Goal: Task Accomplishment & Management: Use online tool/utility

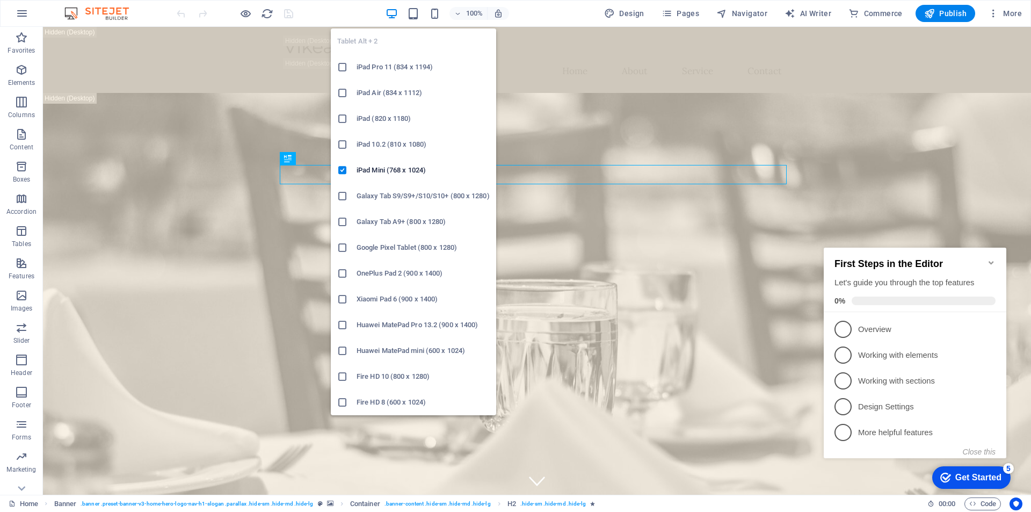
click at [0, 0] on icon at bounding box center [0, 0] width 0 height 0
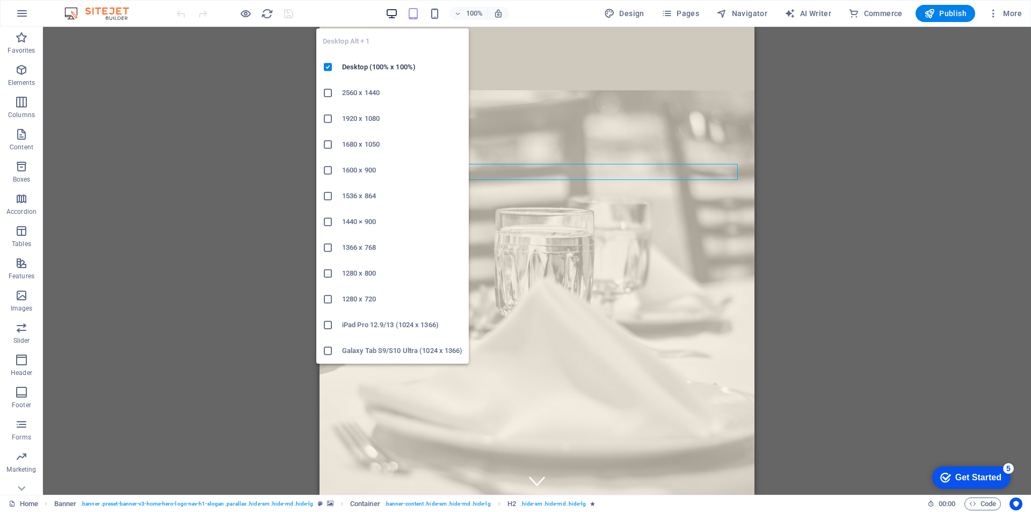
click at [0, 0] on icon "button" at bounding box center [0, 0] width 0 height 0
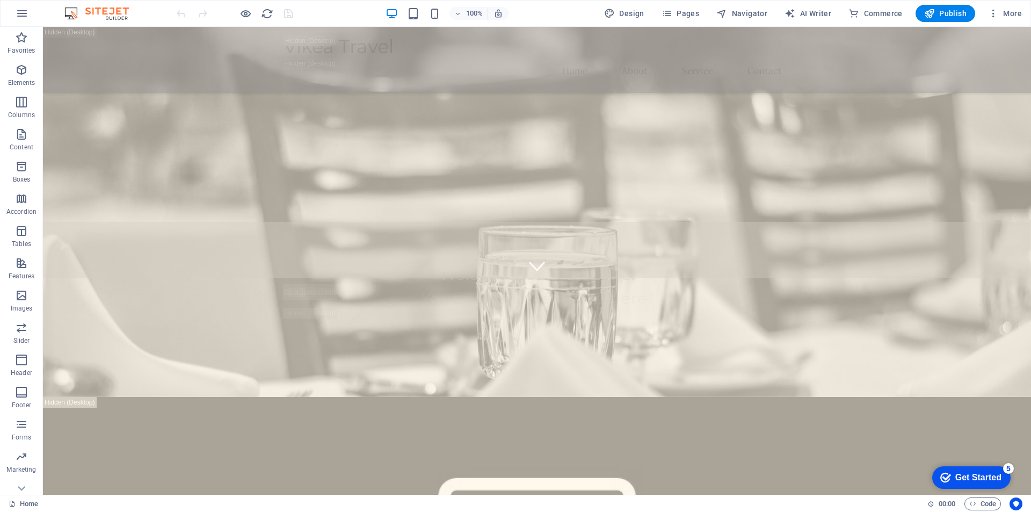
scroll to position [376, 0]
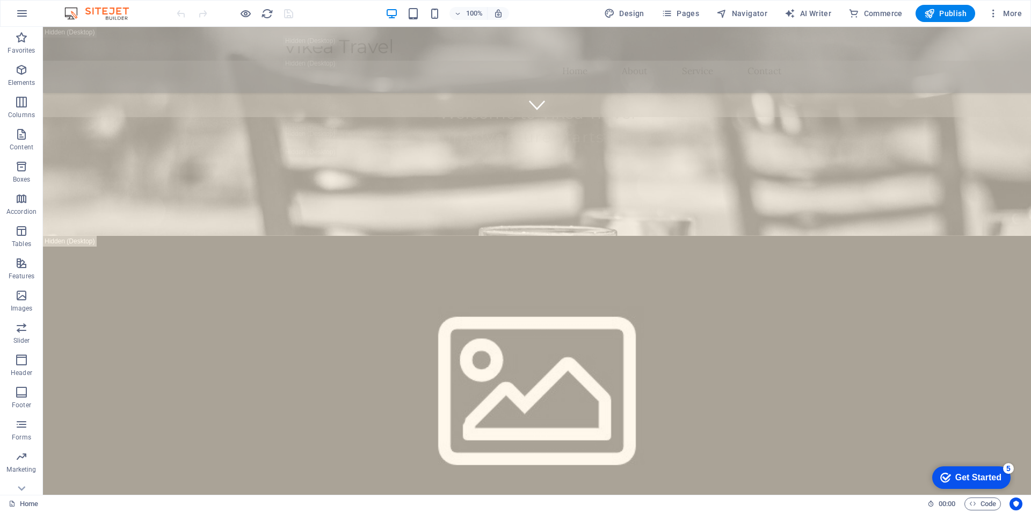
click at [981, 478] on div "Get Started" at bounding box center [978, 477] width 46 height 10
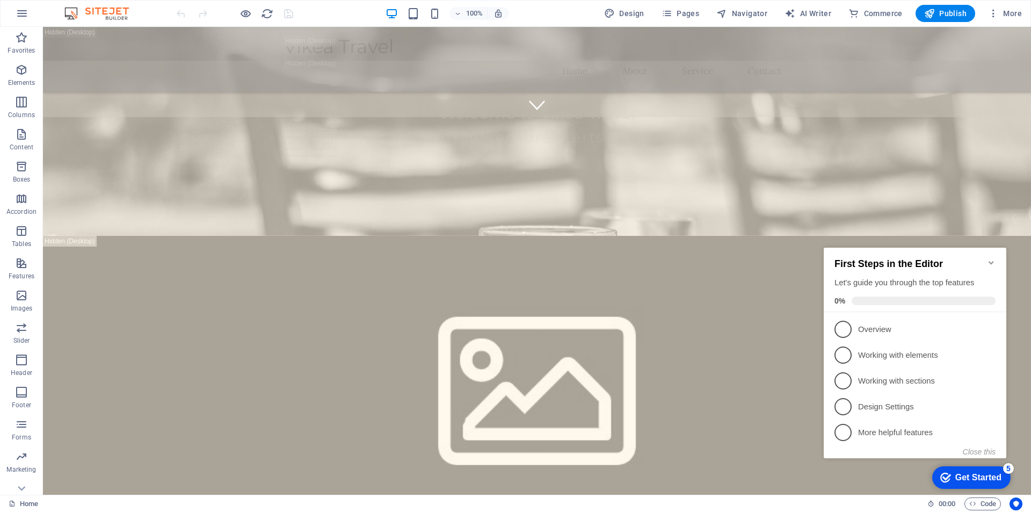
click at [990, 258] on icon "Minimize checklist" at bounding box center [991, 262] width 9 height 9
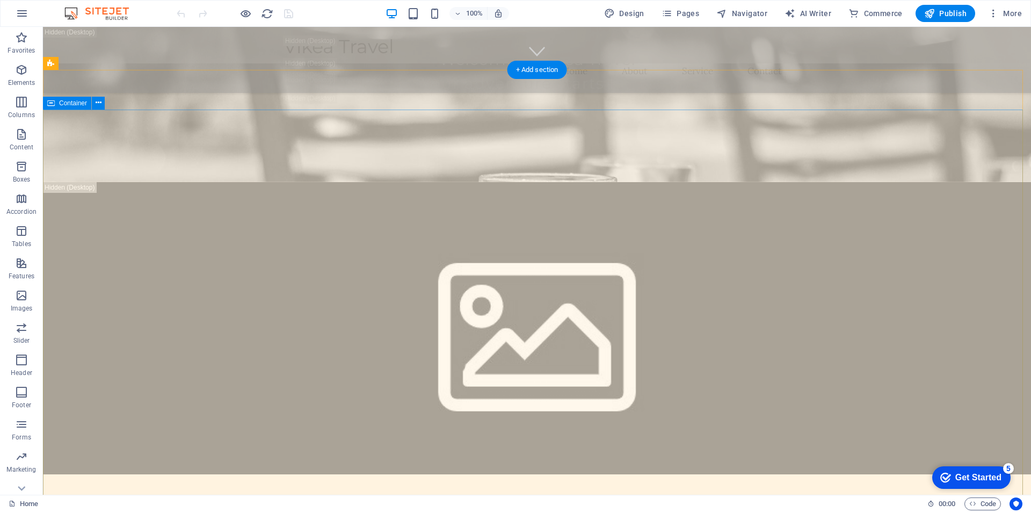
scroll to position [483, 0]
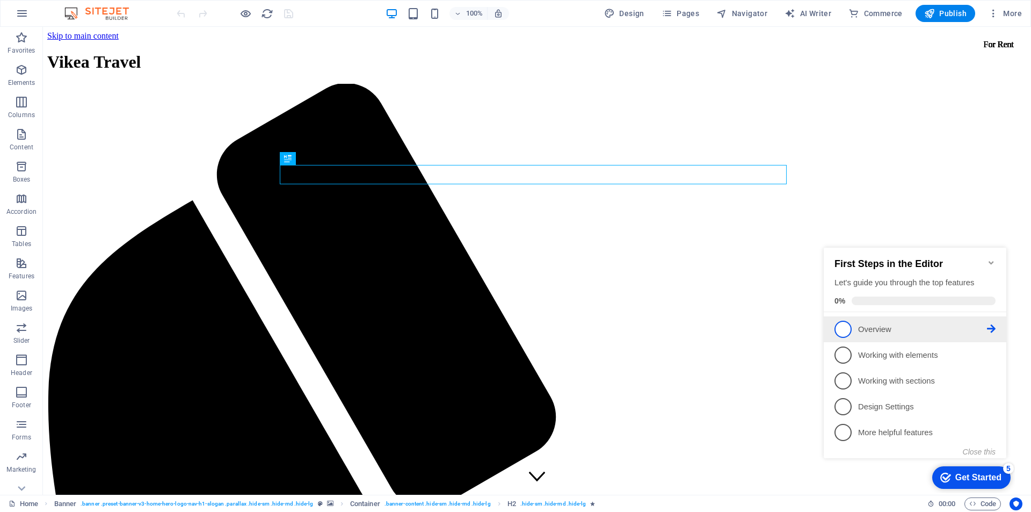
click at [892, 330] on p "Overview - incomplete" at bounding box center [922, 329] width 129 height 11
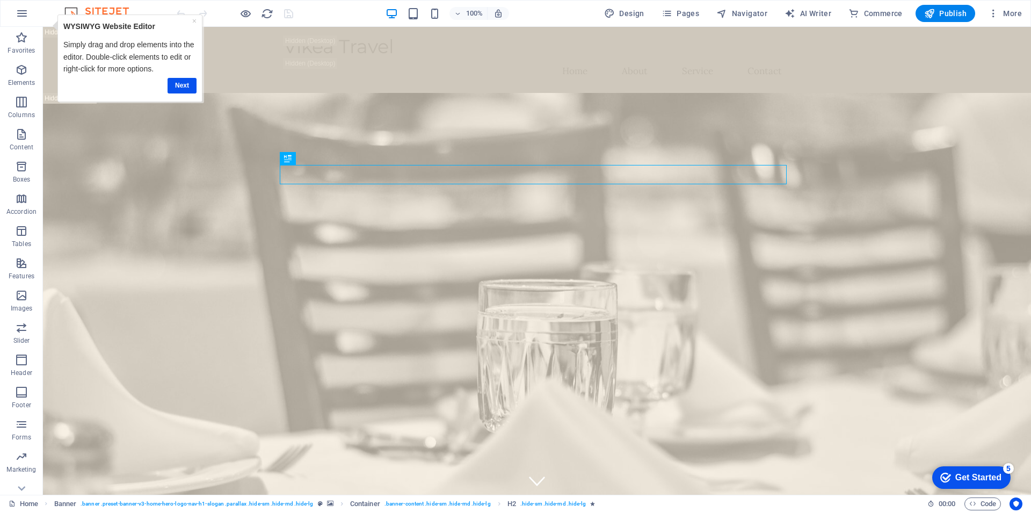
click at [987, 474] on div "Get Started" at bounding box center [978, 477] width 46 height 10
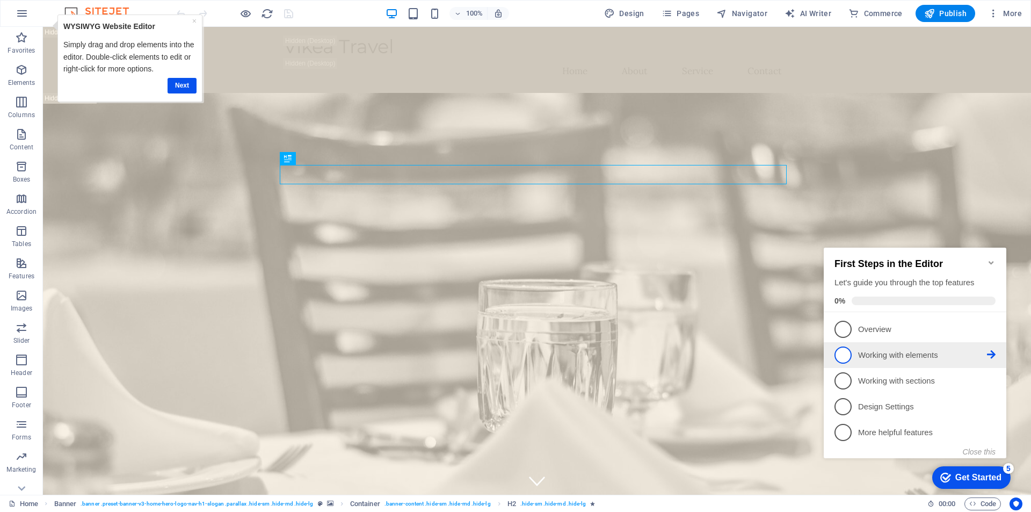
click at [894, 359] on p "Working with elements - incomplete" at bounding box center [922, 354] width 129 height 11
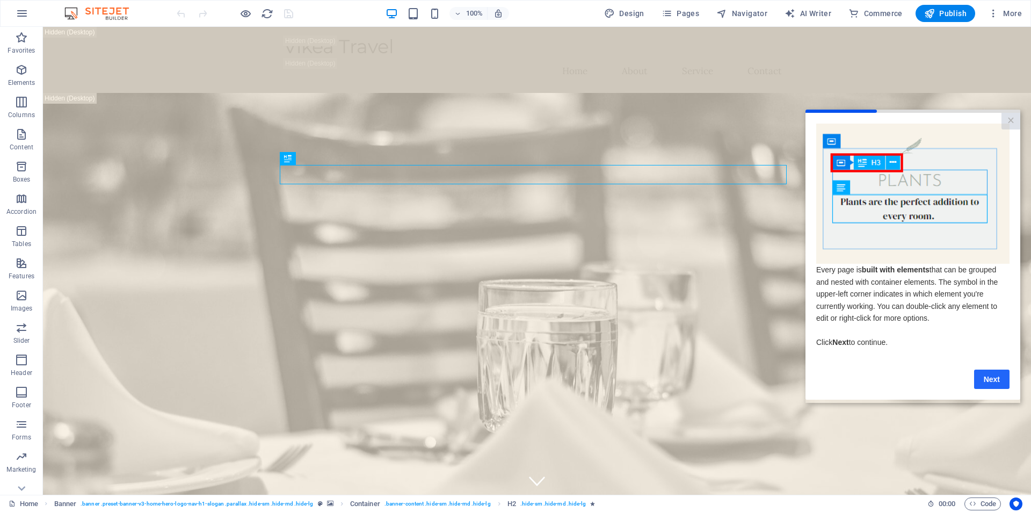
click at [990, 382] on link "Next" at bounding box center [991, 378] width 35 height 19
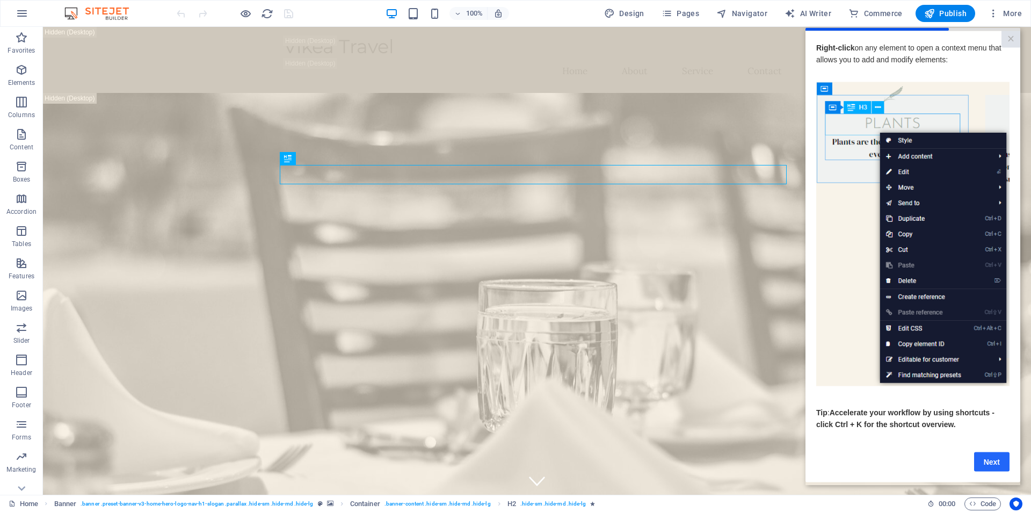
click at [995, 467] on link "Next" at bounding box center [991, 460] width 35 height 19
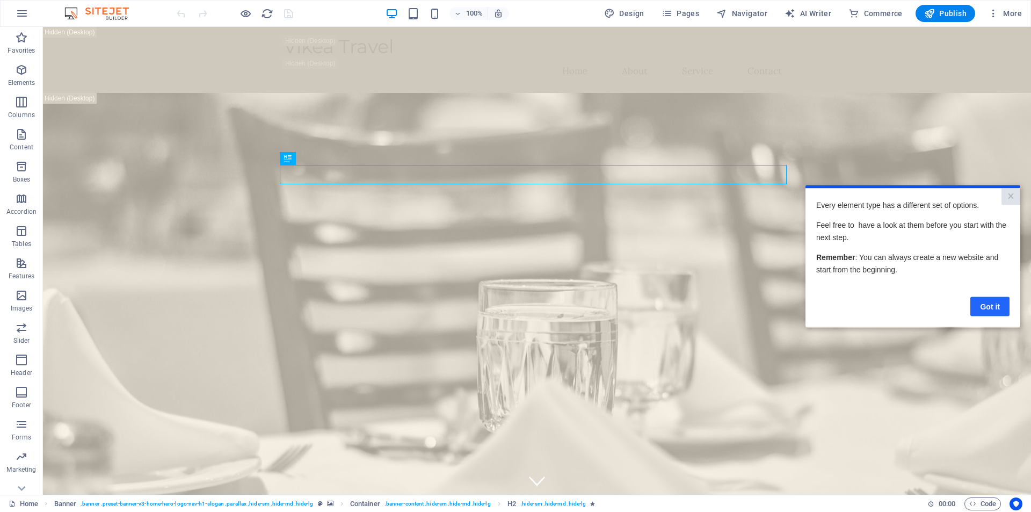
click at [989, 308] on link "Got it" at bounding box center [989, 305] width 39 height 19
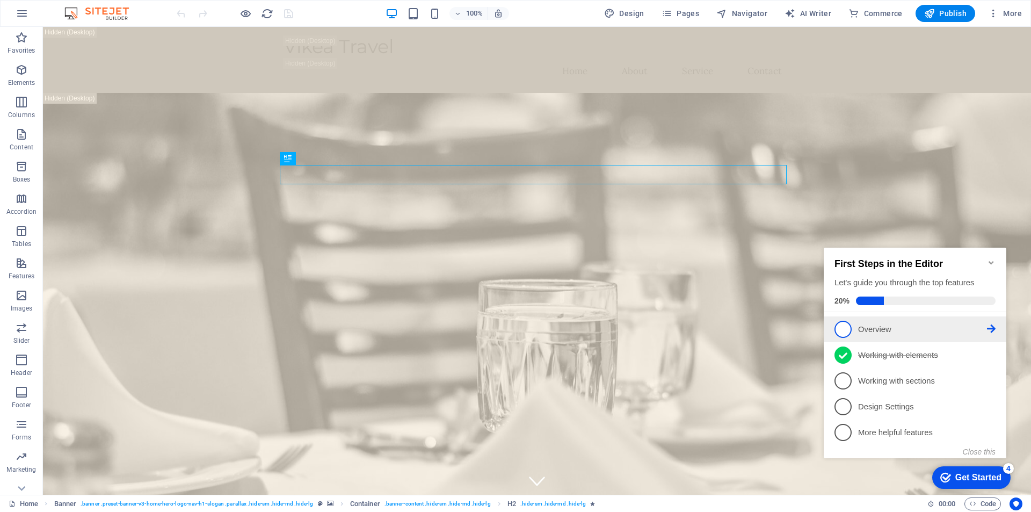
click at [903, 324] on p "Overview - incomplete" at bounding box center [922, 329] width 129 height 11
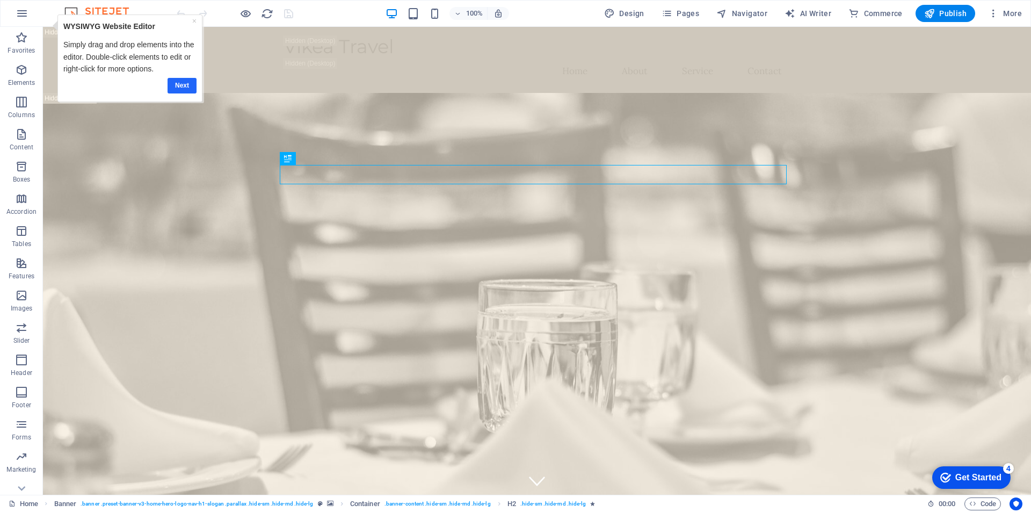
click at [179, 87] on link "Next" at bounding box center [181, 86] width 29 height 16
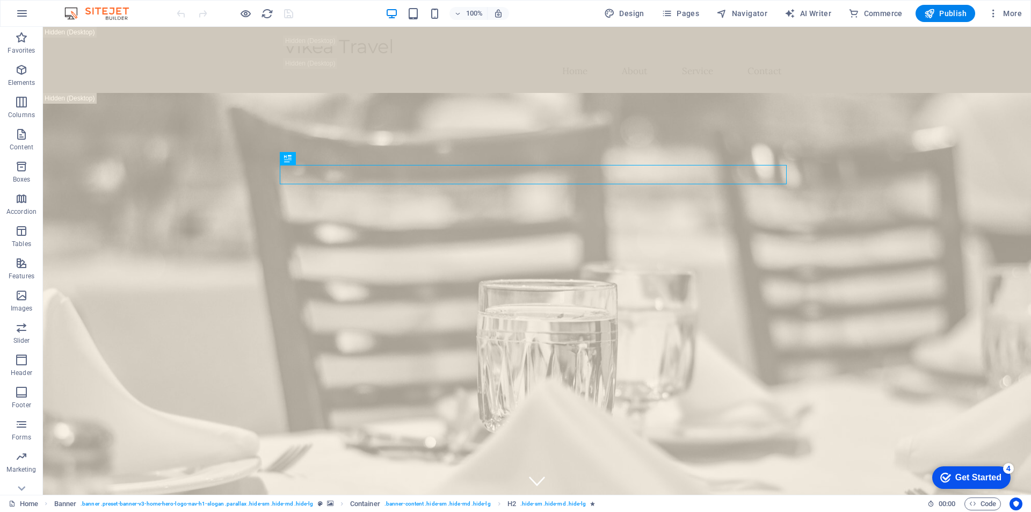
click at [975, 476] on div "Get Started" at bounding box center [978, 477] width 46 height 10
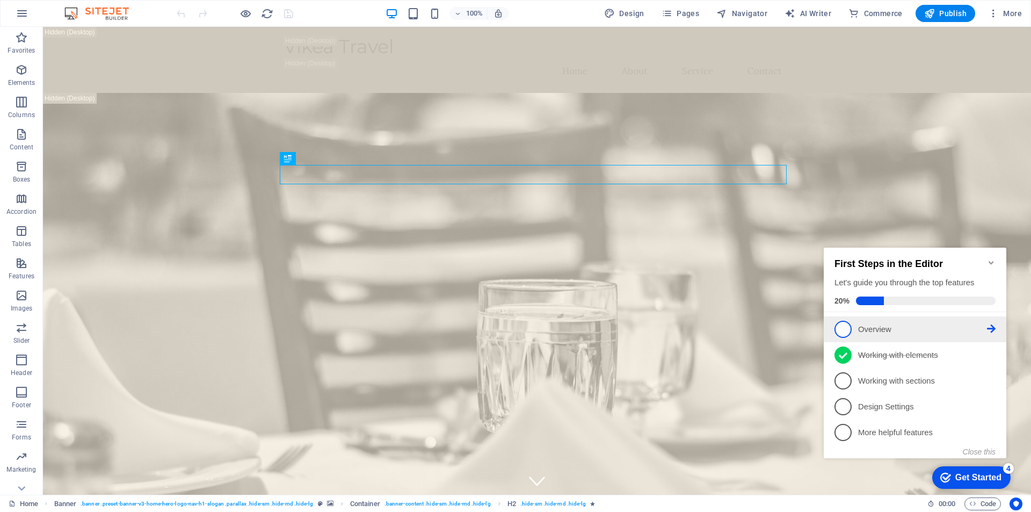
click at [903, 324] on p "Overview - incomplete" at bounding box center [922, 329] width 129 height 11
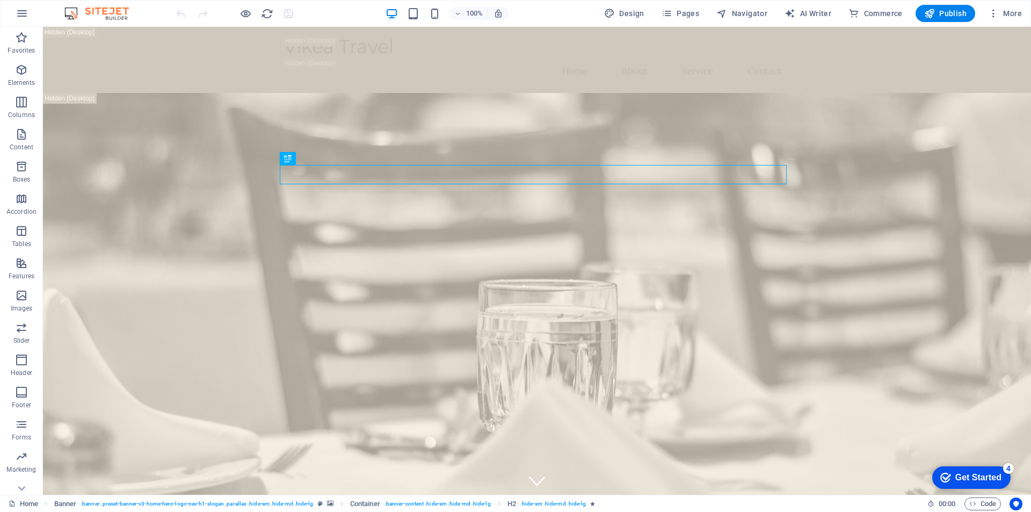
click at [977, 473] on div "Get Started" at bounding box center [978, 477] width 46 height 10
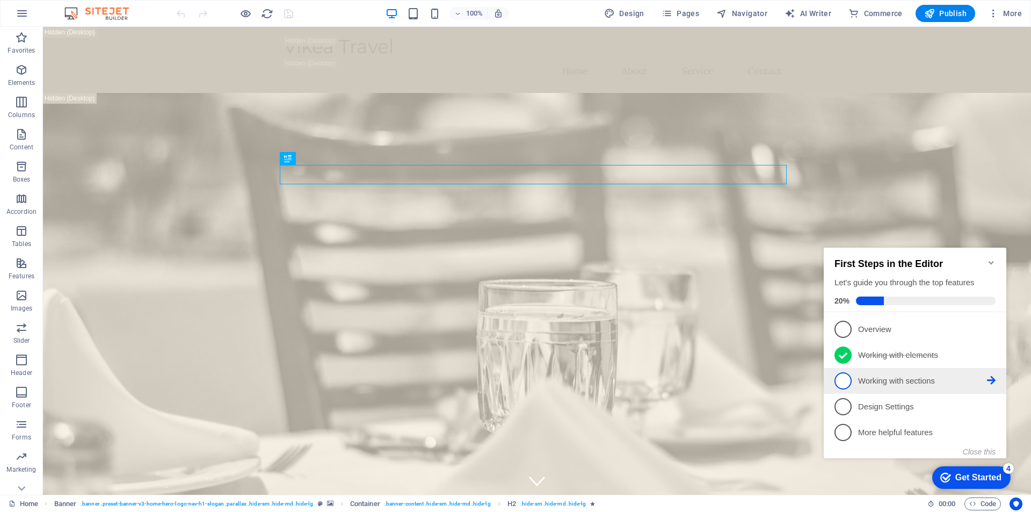
click at [940, 383] on p "Working with sections - incomplete" at bounding box center [922, 380] width 129 height 11
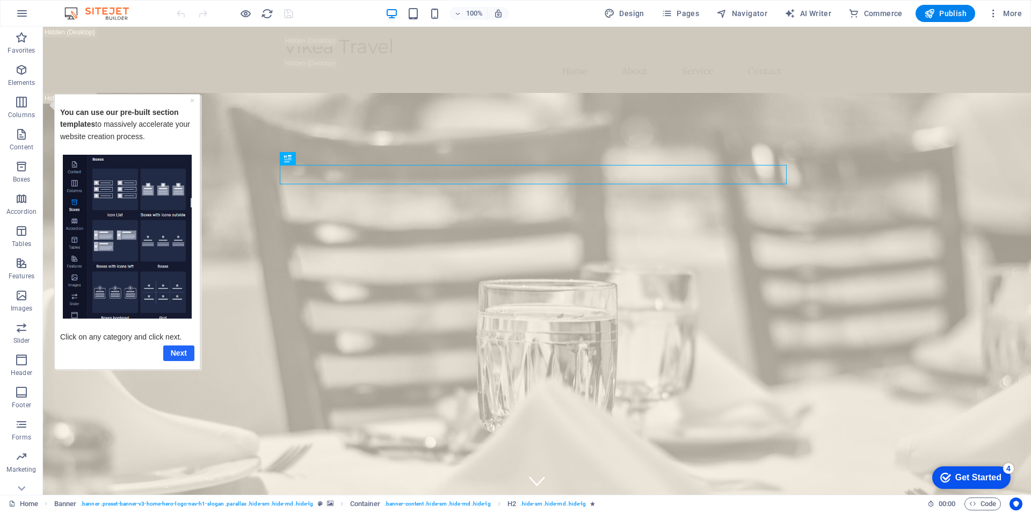
drag, startPoint x: 187, startPoint y: 419, endPoint x: 184, endPoint y: 352, distance: 66.6
click at [184, 352] on link "Next" at bounding box center [178, 353] width 31 height 16
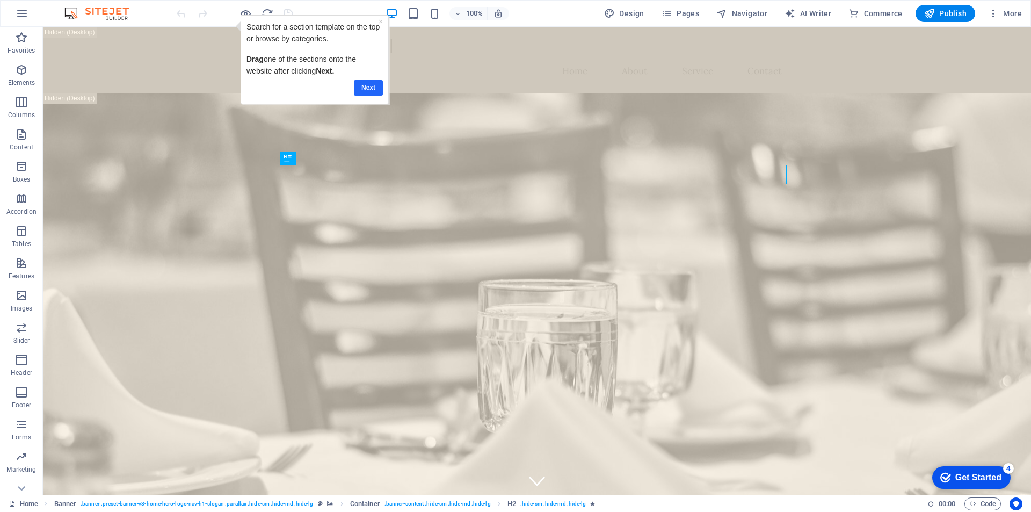
click at [365, 90] on link "Next" at bounding box center [368, 88] width 29 height 16
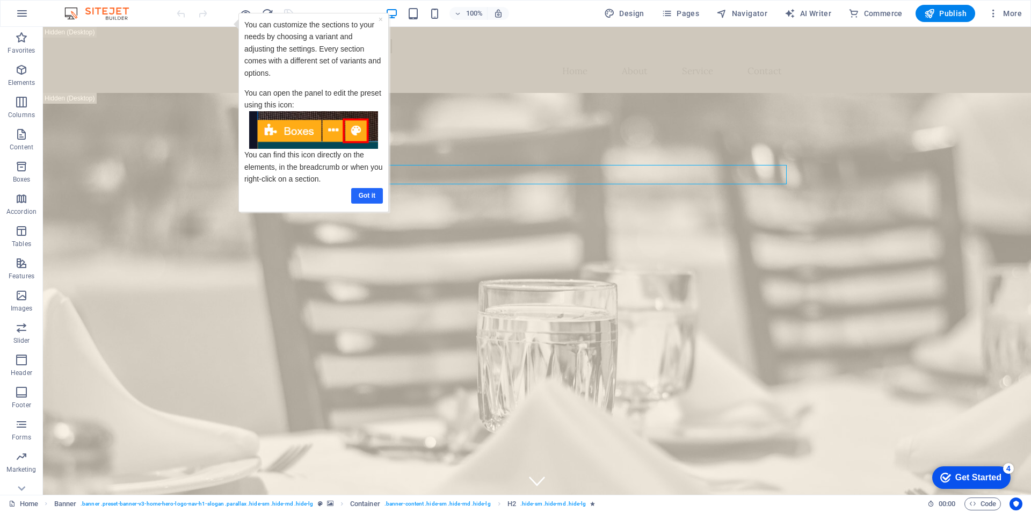
click at [367, 198] on link "Got it" at bounding box center [367, 196] width 32 height 16
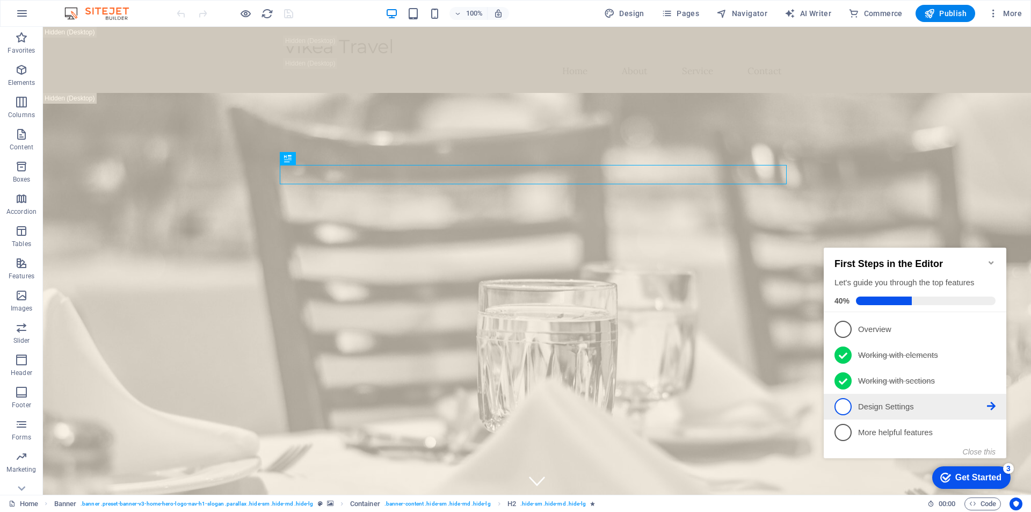
click at [909, 405] on p "Design Settings - incomplete" at bounding box center [922, 406] width 129 height 11
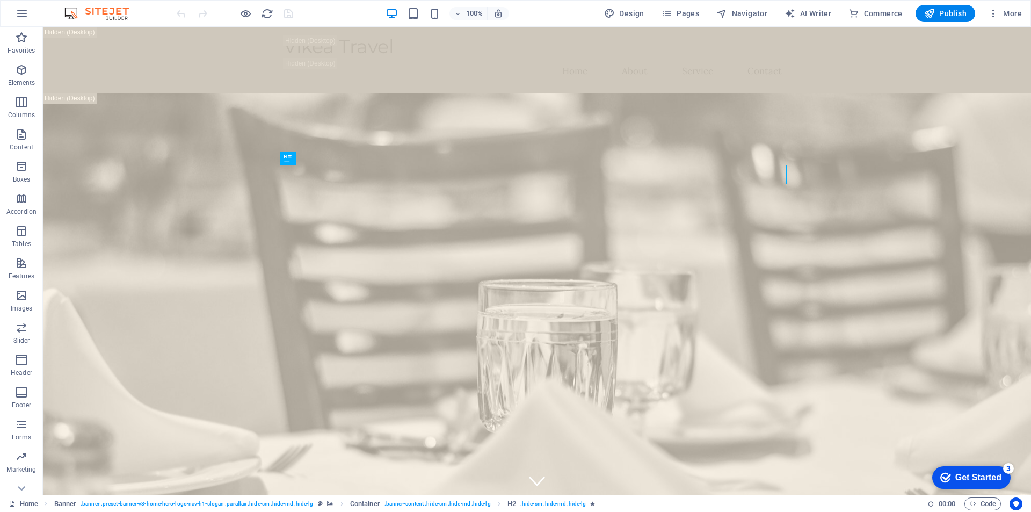
click at [984, 472] on div "Get Started" at bounding box center [978, 477] width 46 height 10
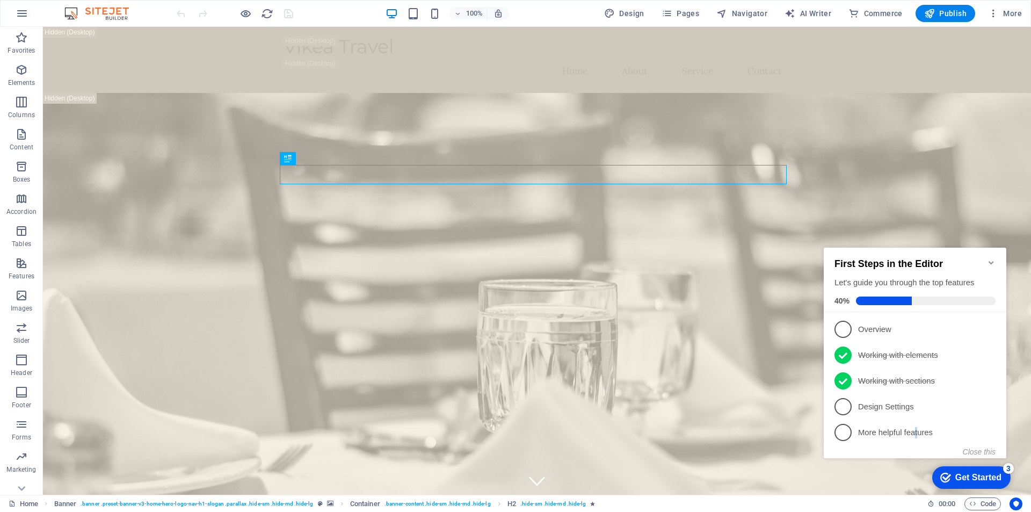
click at [921, 432] on p "More helpful features - incomplete" at bounding box center [922, 432] width 129 height 11
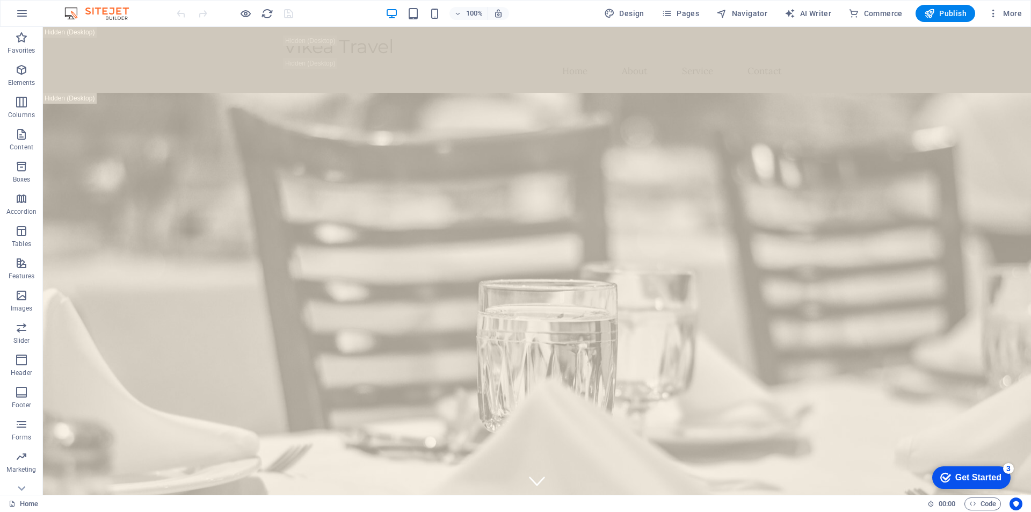
click at [976, 469] on div "checkmark Get Started 3" at bounding box center [971, 477] width 78 height 23
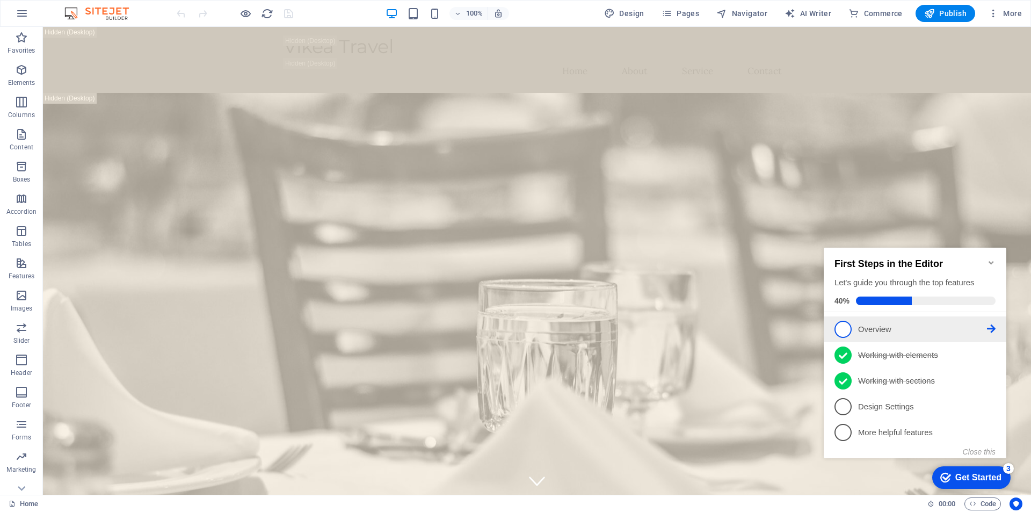
click at [845, 325] on span "1" at bounding box center [842, 328] width 17 height 17
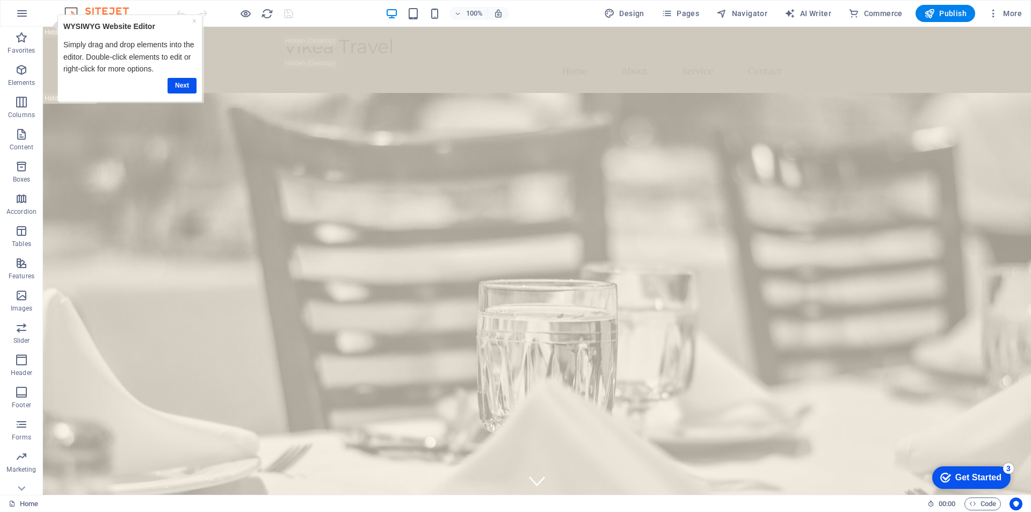
click at [970, 476] on div "Get Started" at bounding box center [978, 477] width 46 height 10
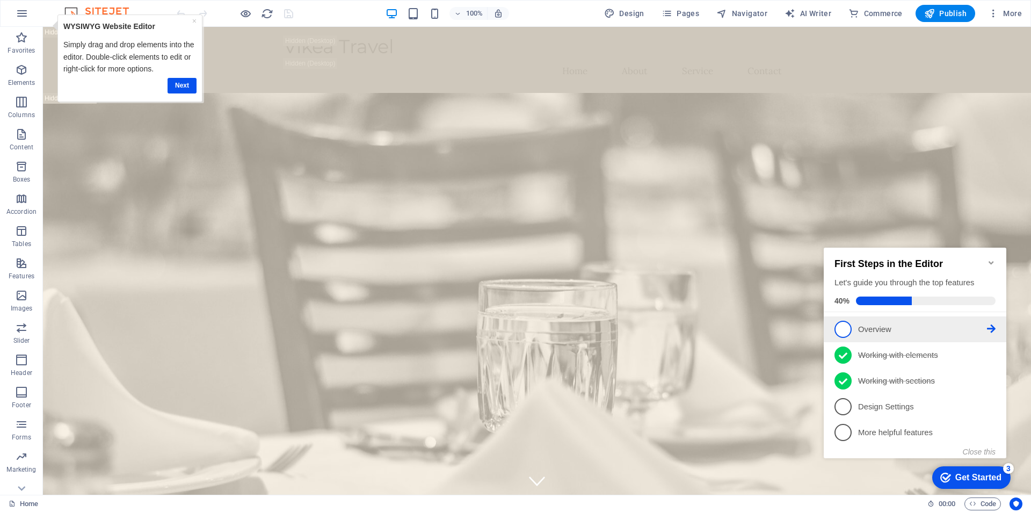
click at [995, 329] on icon at bounding box center [991, 328] width 9 height 9
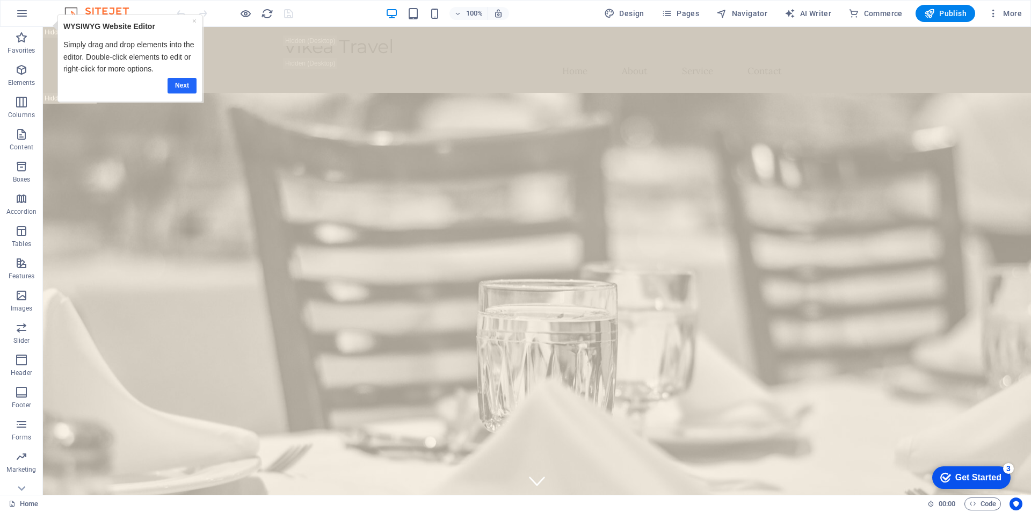
click at [192, 83] on link "Next" at bounding box center [181, 86] width 29 height 16
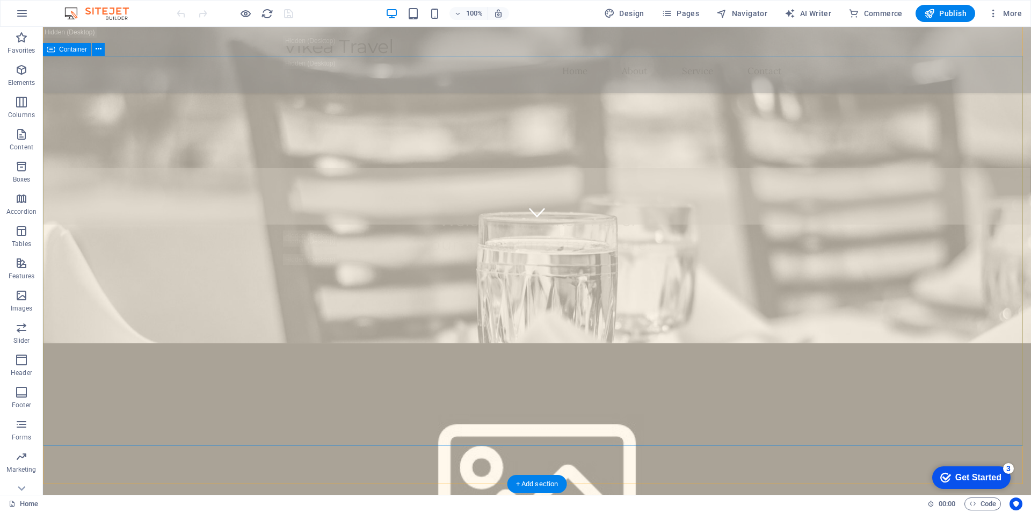
scroll to position [537, 0]
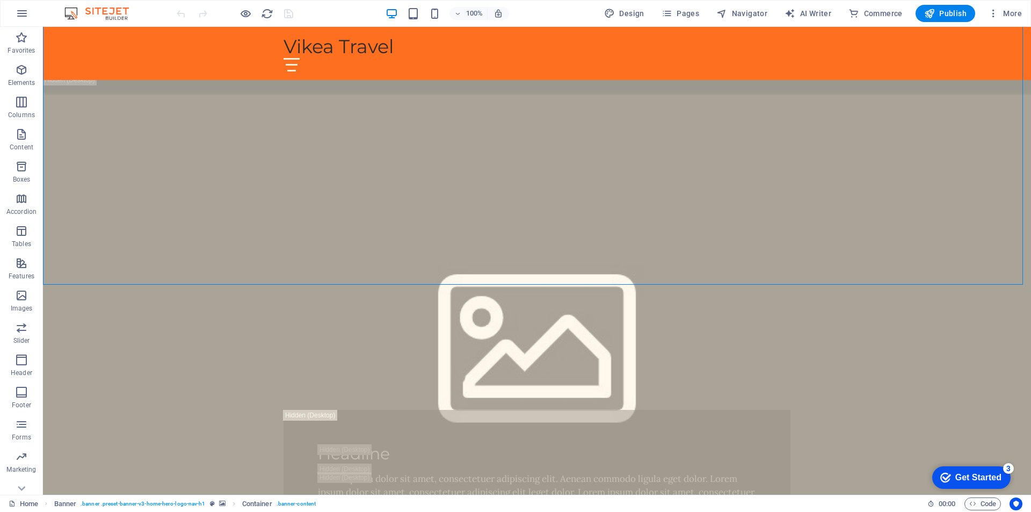
scroll to position [698, 0]
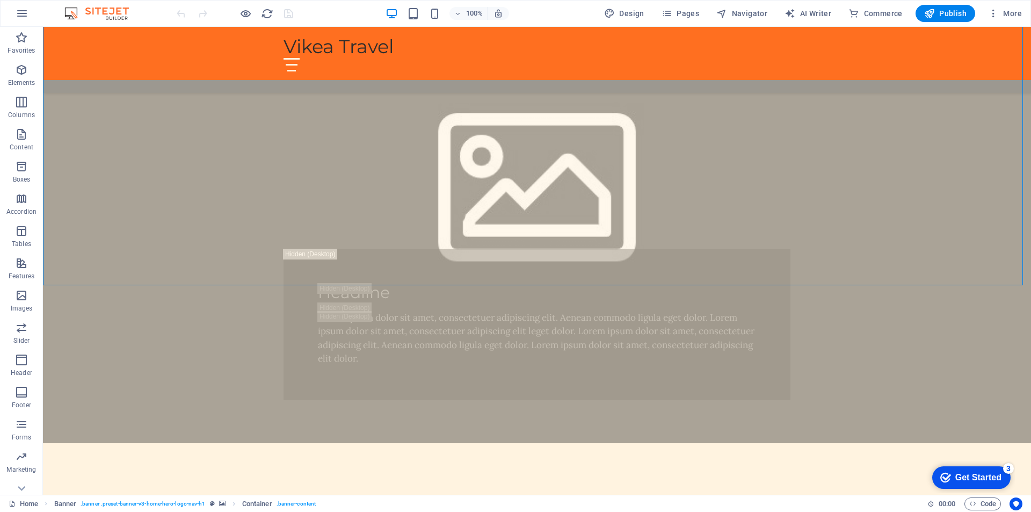
click at [971, 470] on div "checkmark Get Started 3" at bounding box center [971, 477] width 78 height 23
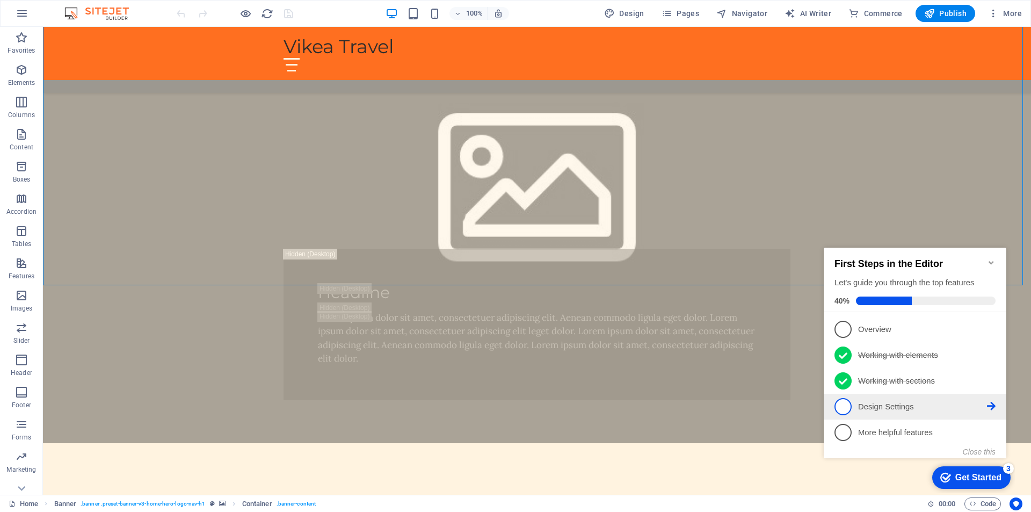
click at [994, 403] on icon at bounding box center [991, 406] width 9 height 9
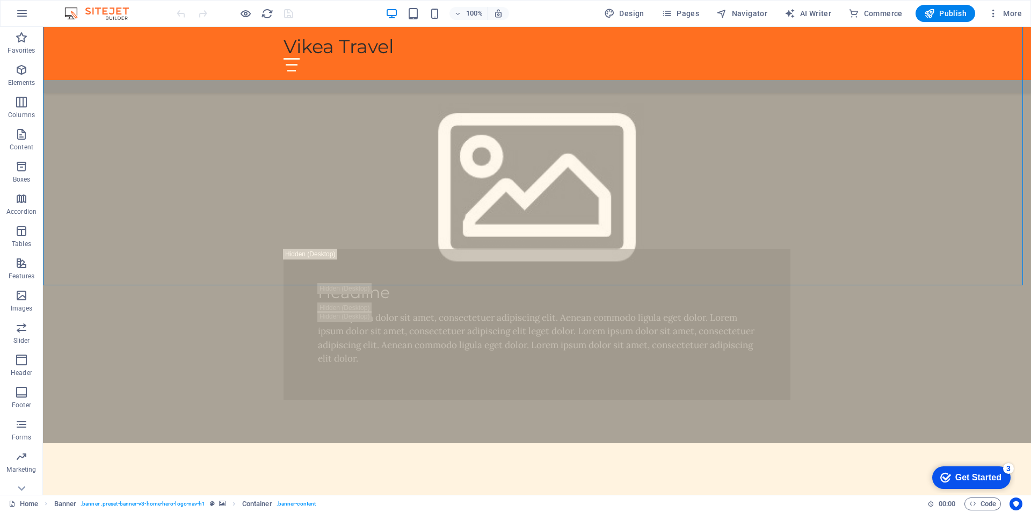
click at [941, 470] on div "checkmark Get Started 3" at bounding box center [971, 477] width 78 height 23
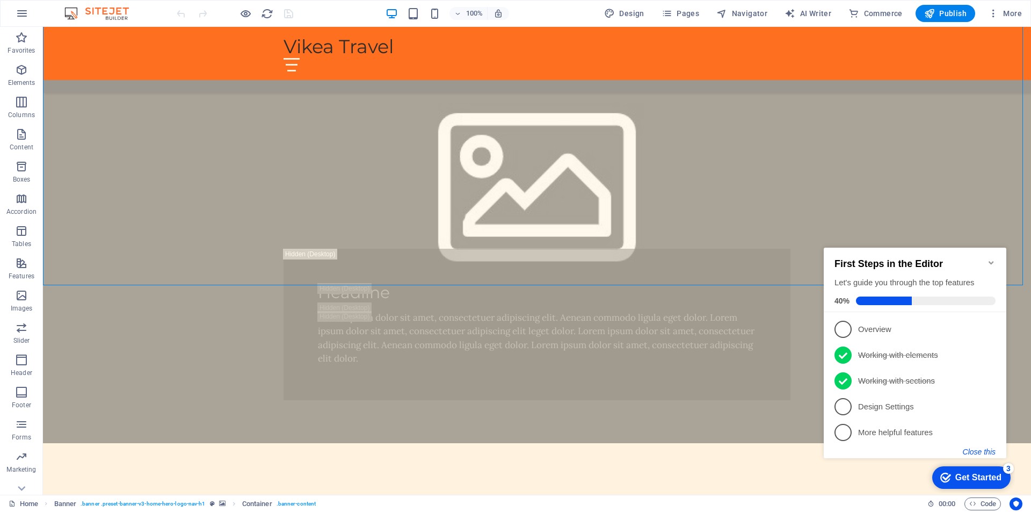
click at [974, 451] on button "Close this" at bounding box center [978, 451] width 33 height 9
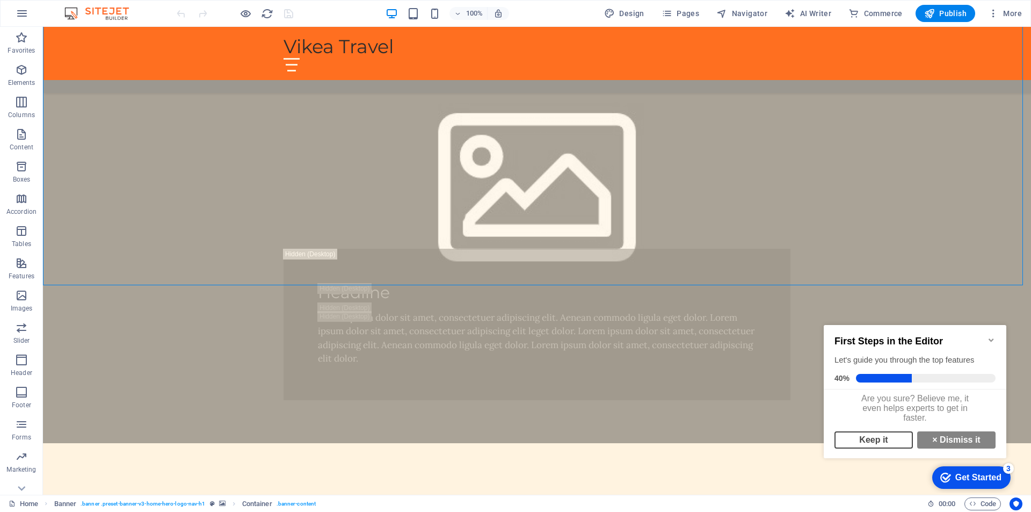
click at [897, 448] on link "Keep it" at bounding box center [873, 439] width 78 height 17
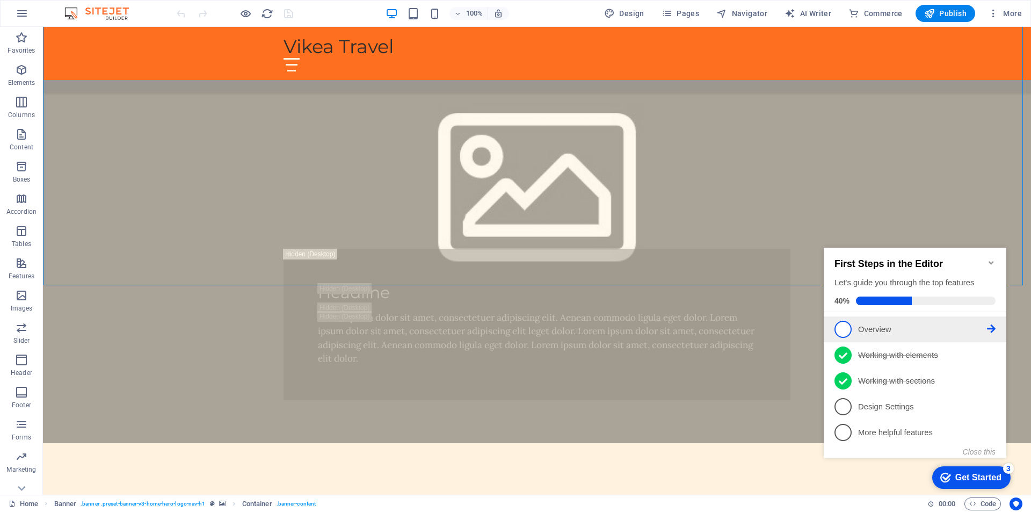
click at [902, 325] on p "Overview - incomplete" at bounding box center [922, 329] width 129 height 11
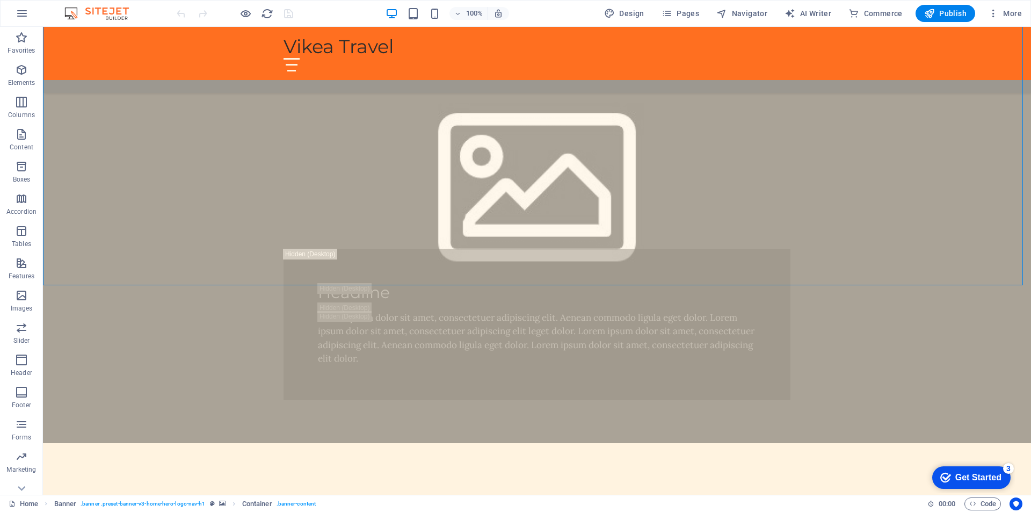
scroll to position [0, 0]
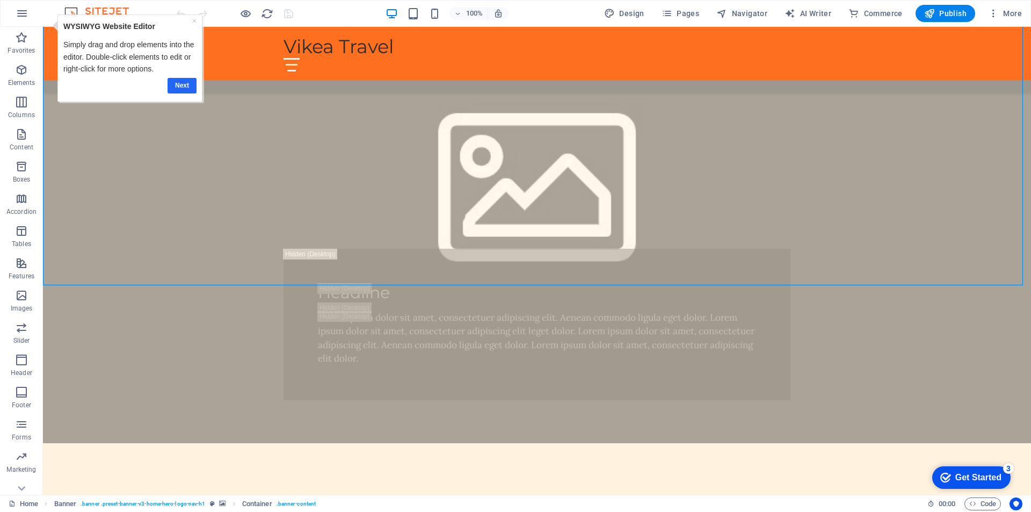
click at [177, 82] on link "Next" at bounding box center [181, 86] width 29 height 16
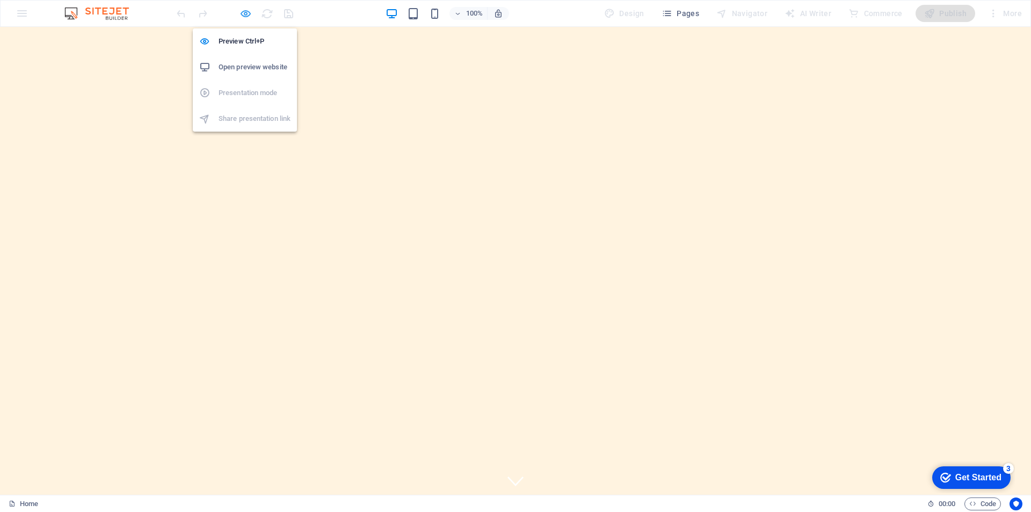
click at [0, 0] on icon "button" at bounding box center [0, 0] width 0 height 0
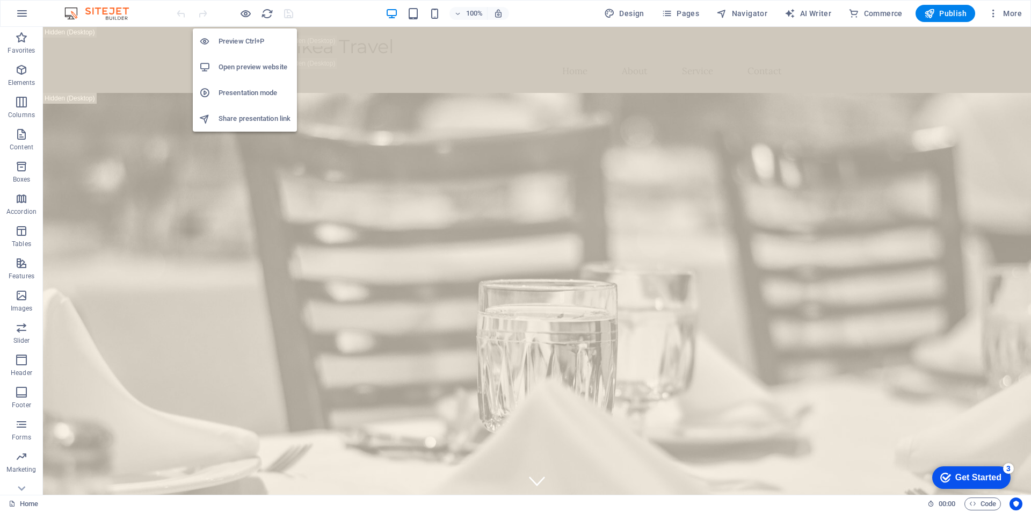
click at [267, 70] on h6 "Open preview website" at bounding box center [254, 67] width 72 height 13
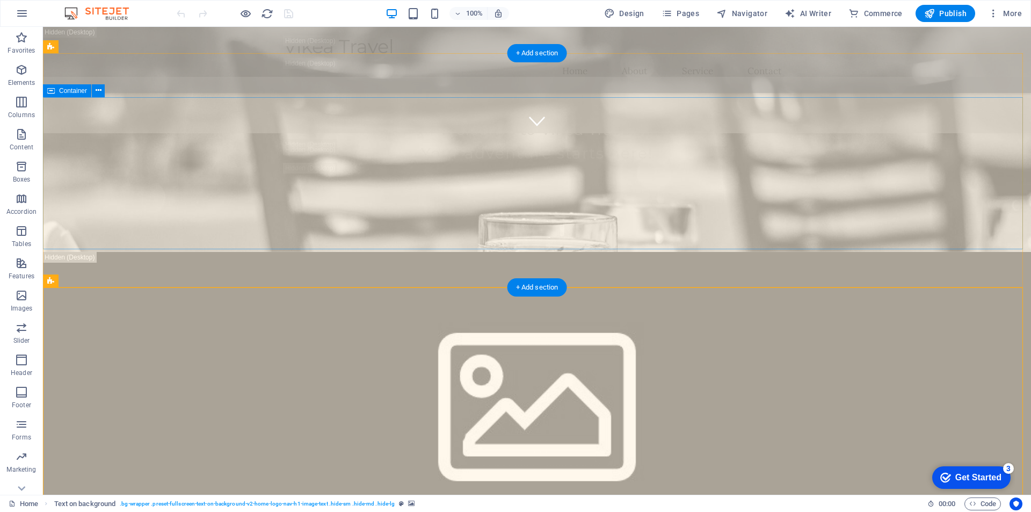
scroll to position [483, 0]
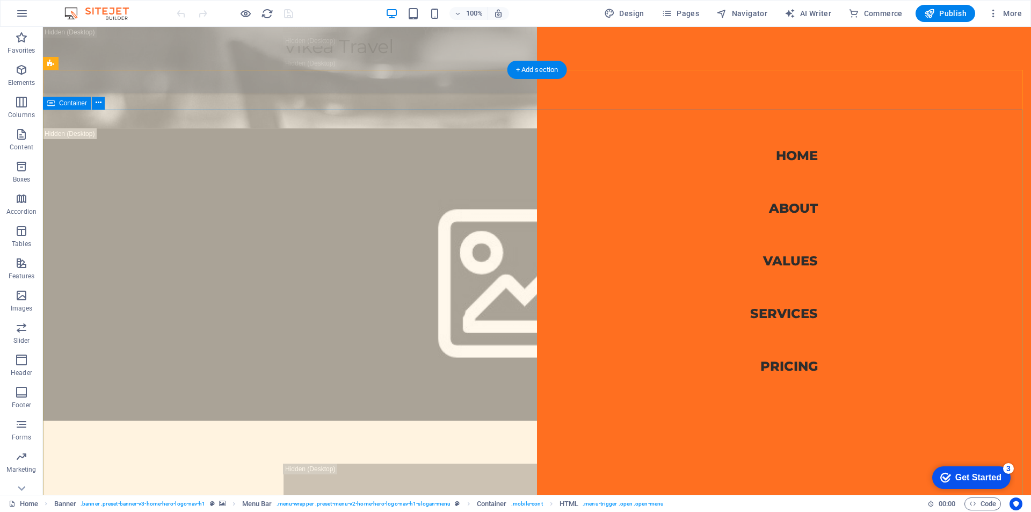
click at [611, 291] on nav "Home About Values Services Pricing" at bounding box center [784, 261] width 494 height 468
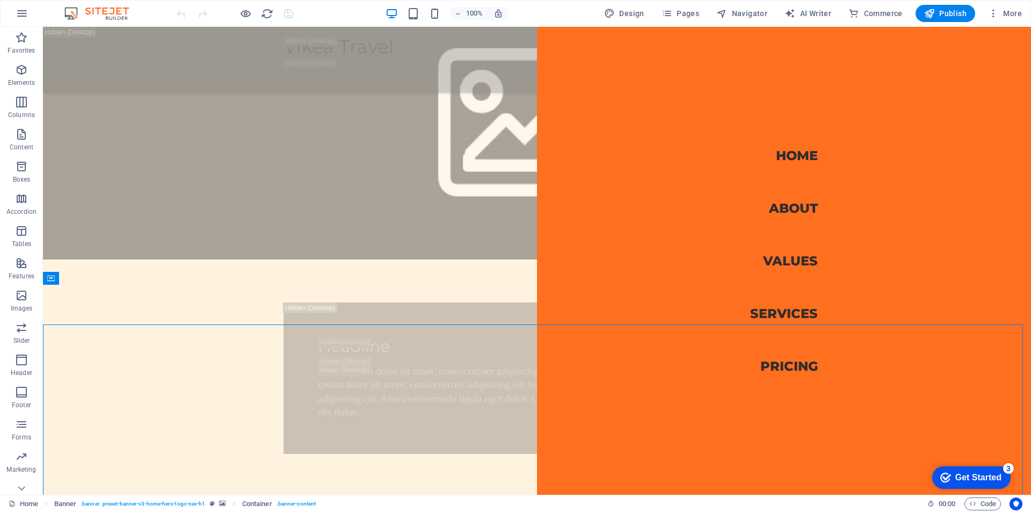
scroll to position [268, 0]
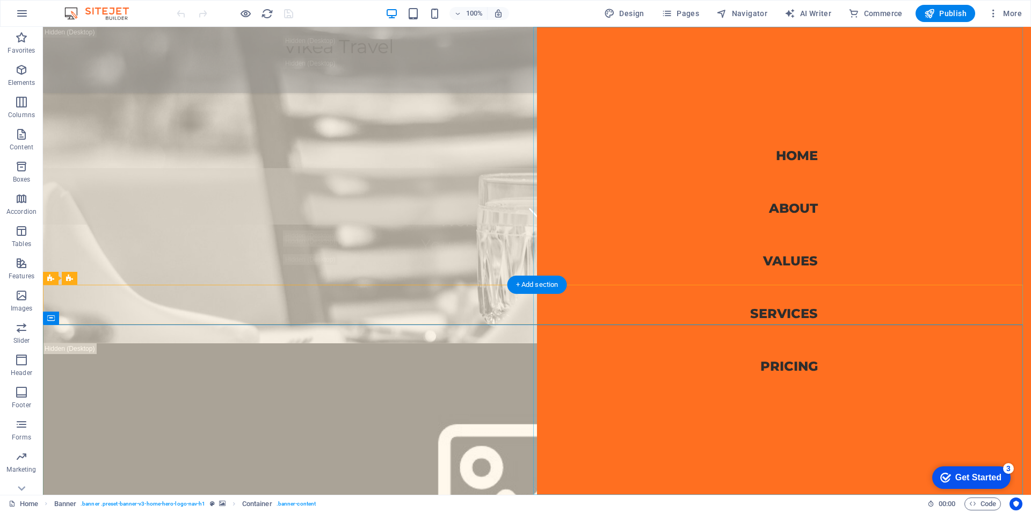
click at [790, 55] on nav "Home About Values Services Pricing" at bounding box center [784, 261] width 494 height 468
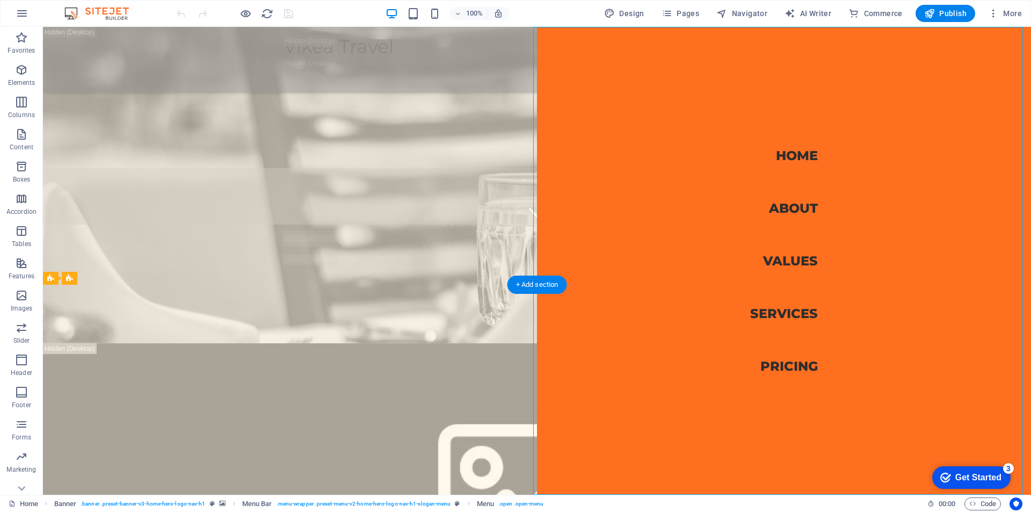
drag, startPoint x: 736, startPoint y: 109, endPoint x: 630, endPoint y: 180, distance: 127.7
click at [736, 111] on nav "Home About Values Services Pricing" at bounding box center [784, 261] width 494 height 468
click at [788, 155] on nav "Home About Values Services Pricing" at bounding box center [784, 261] width 494 height 468
click at [592, 308] on nav "Home About Values Services Pricing" at bounding box center [784, 261] width 494 height 468
drag, startPoint x: 645, startPoint y: 303, endPoint x: 685, endPoint y: 298, distance: 40.5
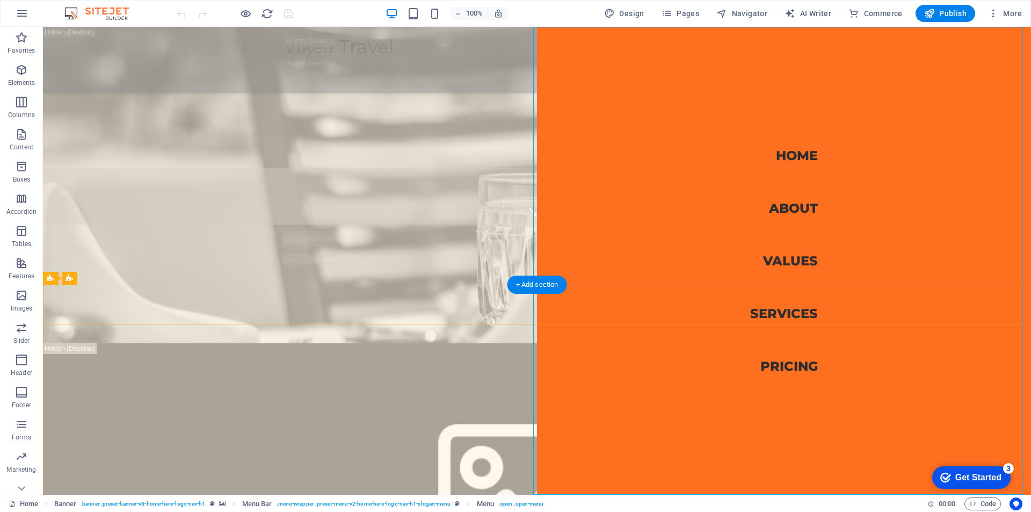
click at [649, 303] on nav "Home About Values Services Pricing" at bounding box center [784, 261] width 494 height 468
drag, startPoint x: 799, startPoint y: 24, endPoint x: 806, endPoint y: 24, distance: 7.0
drag, startPoint x: 1013, startPoint y: 37, endPoint x: 956, endPoint y: 46, distance: 57.6
click at [1012, 37] on nav "Home About Values Services Pricing" at bounding box center [784, 261] width 494 height 468
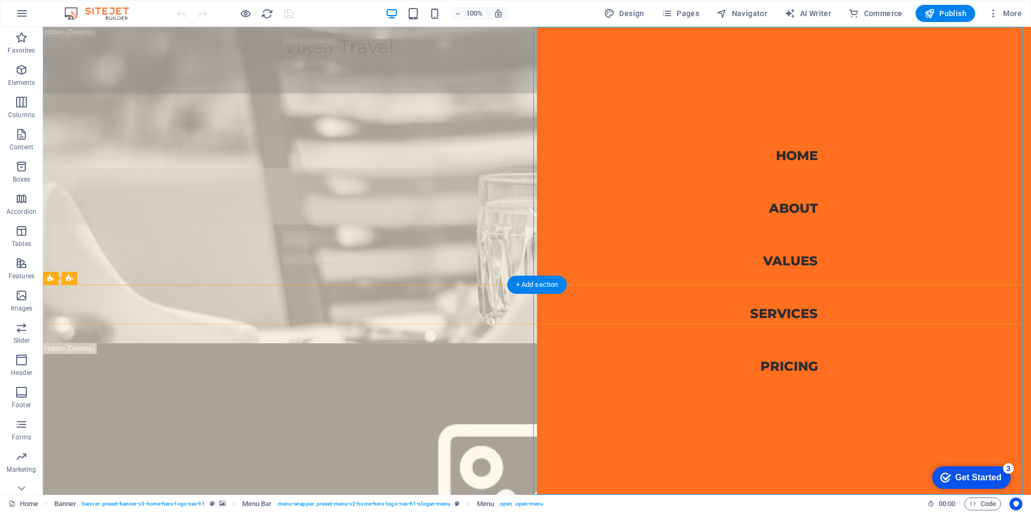
click at [541, 41] on nav "Home About Values Services Pricing" at bounding box center [784, 261] width 494 height 468
drag, startPoint x: 551, startPoint y: 34, endPoint x: 553, endPoint y: 43, distance: 9.0
click at [551, 34] on nav "Home About Values Services Pricing" at bounding box center [784, 261] width 494 height 468
drag, startPoint x: 553, startPoint y: 43, endPoint x: 556, endPoint y: 76, distance: 32.8
click at [553, 45] on nav "Home About Values Services Pricing" at bounding box center [784, 261] width 494 height 468
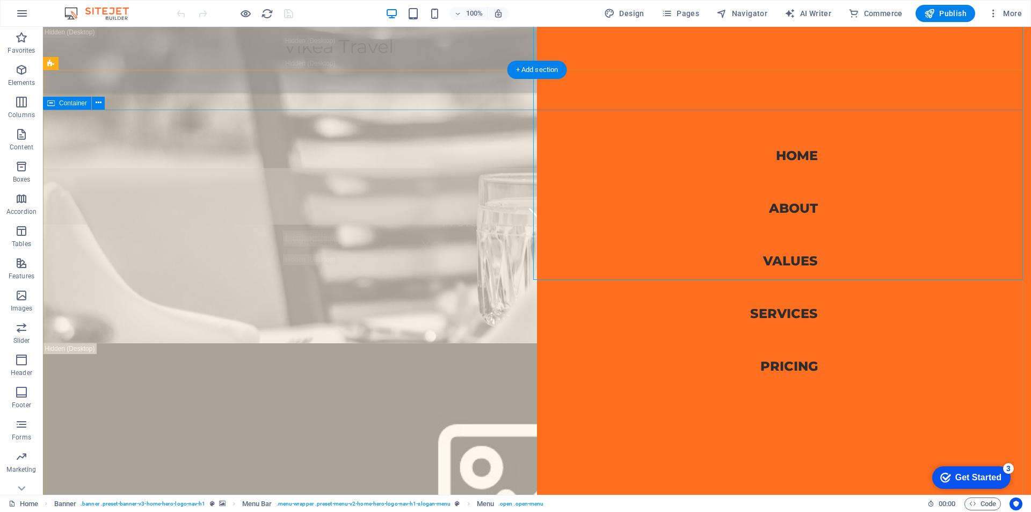
scroll to position [590, 0]
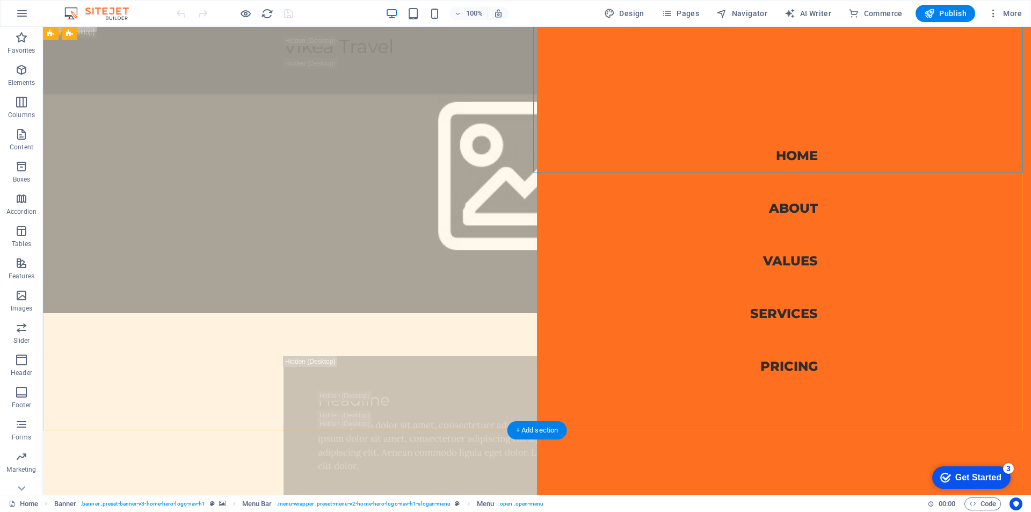
click at [778, 361] on nav "Home About Values Services Pricing" at bounding box center [784, 261] width 494 height 468
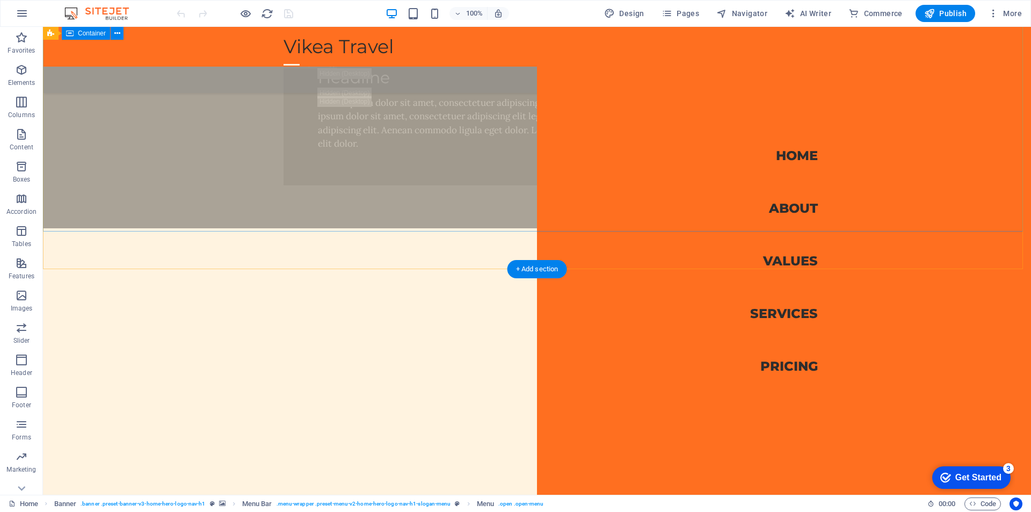
scroll to position [1074, 0]
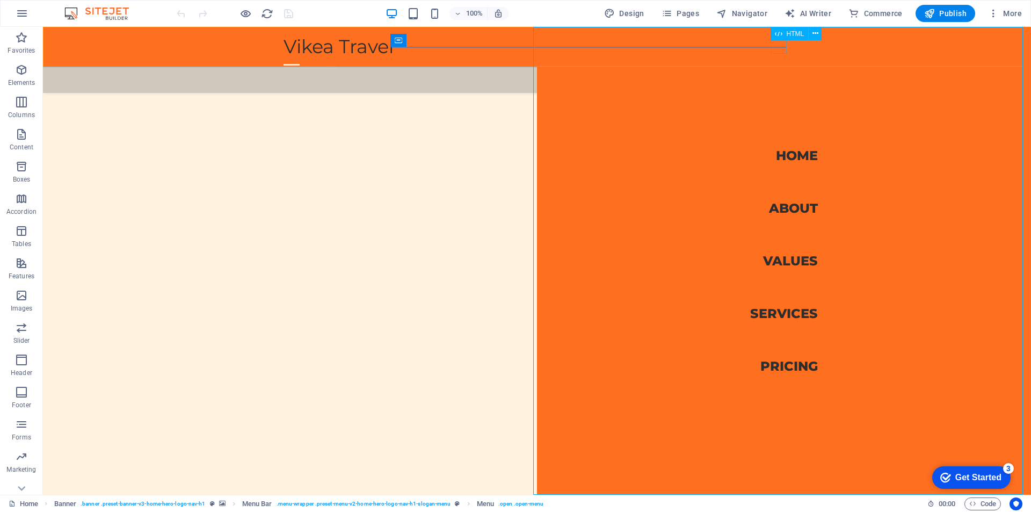
click at [300, 58] on div at bounding box center [291, 64] width 16 height 13
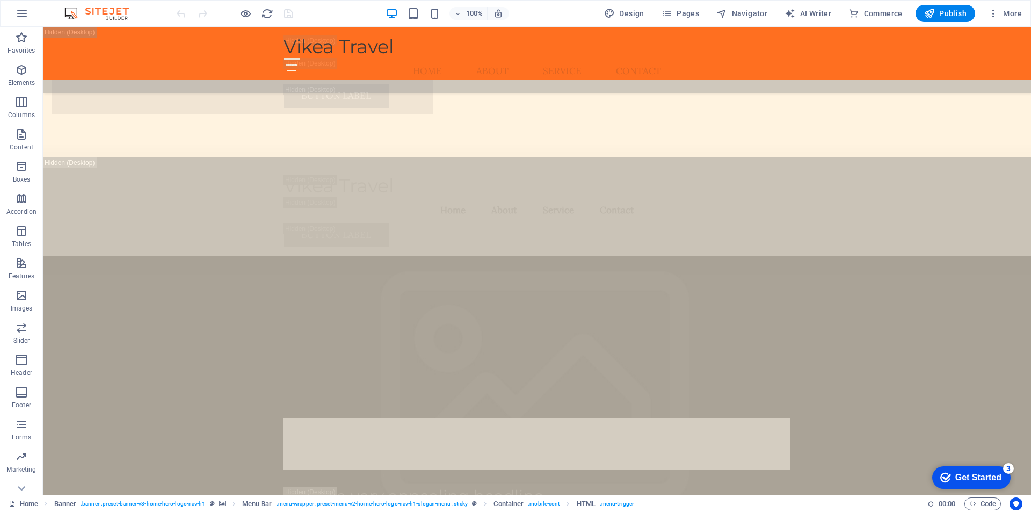
scroll to position [3853, 0]
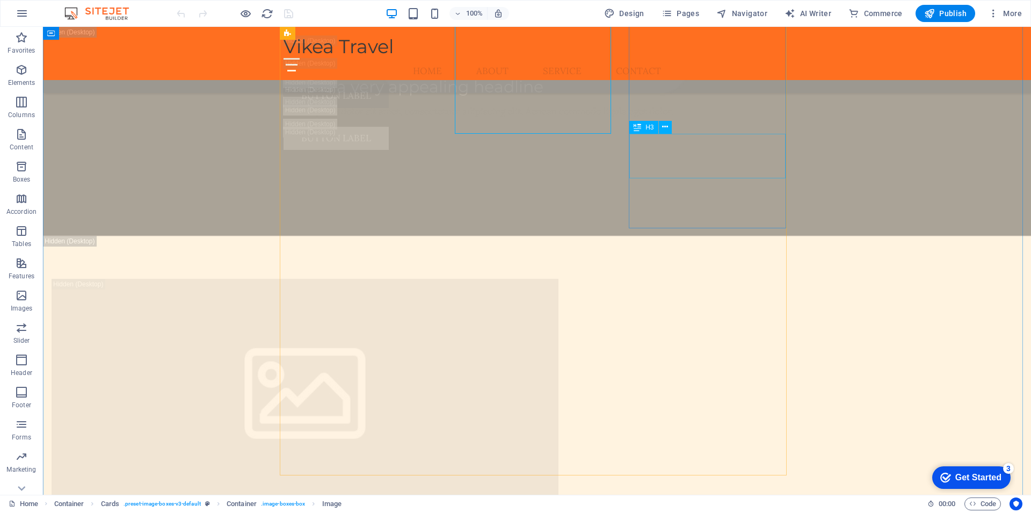
scroll to position [3986, 0]
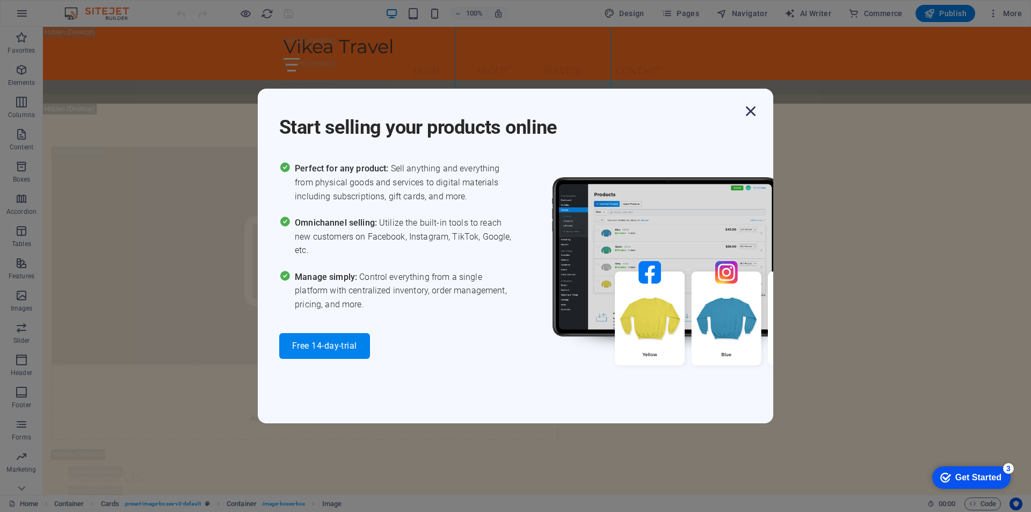
click at [750, 113] on icon "button" at bounding box center [750, 110] width 19 height 19
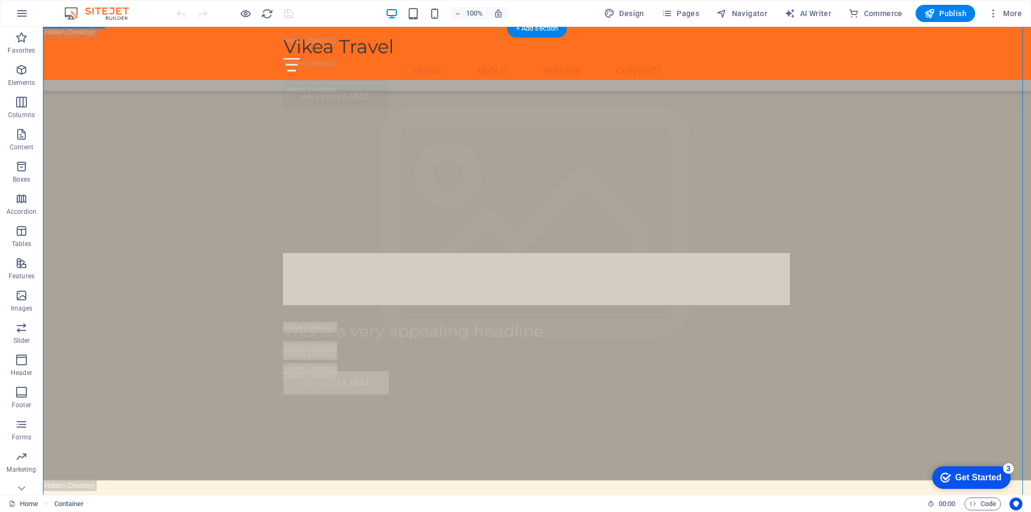
scroll to position [3878, 0]
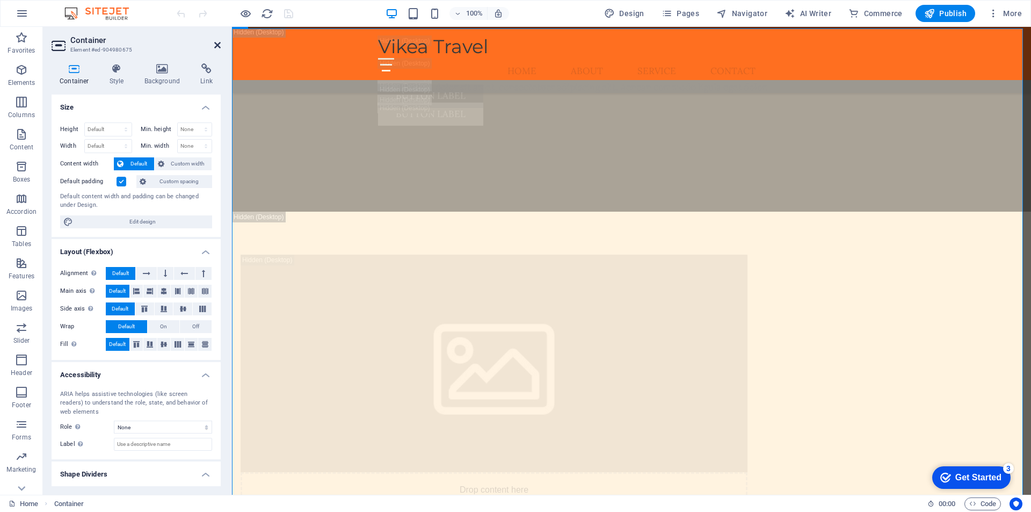
click at [218, 47] on icon at bounding box center [217, 45] width 6 height 9
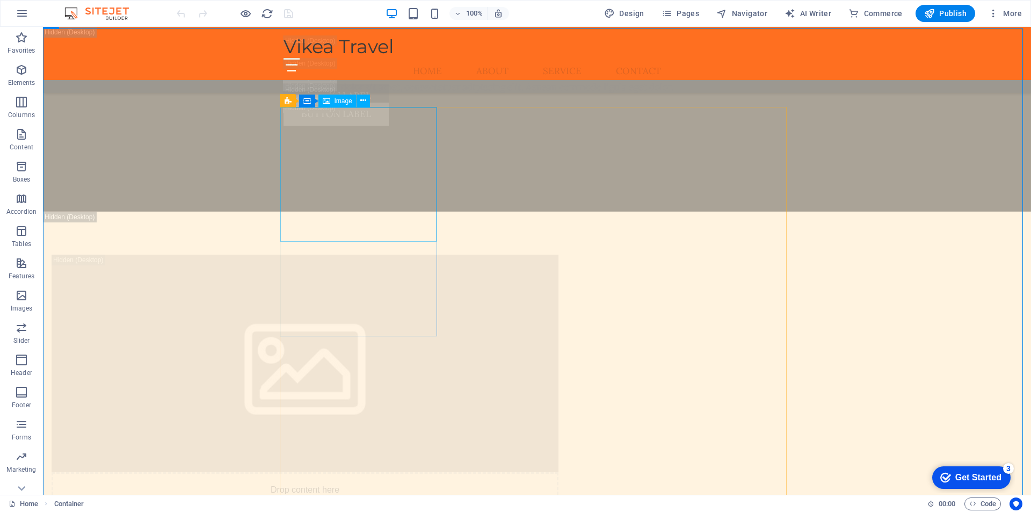
click at [340, 101] on span "Image" at bounding box center [343, 101] width 18 height 6
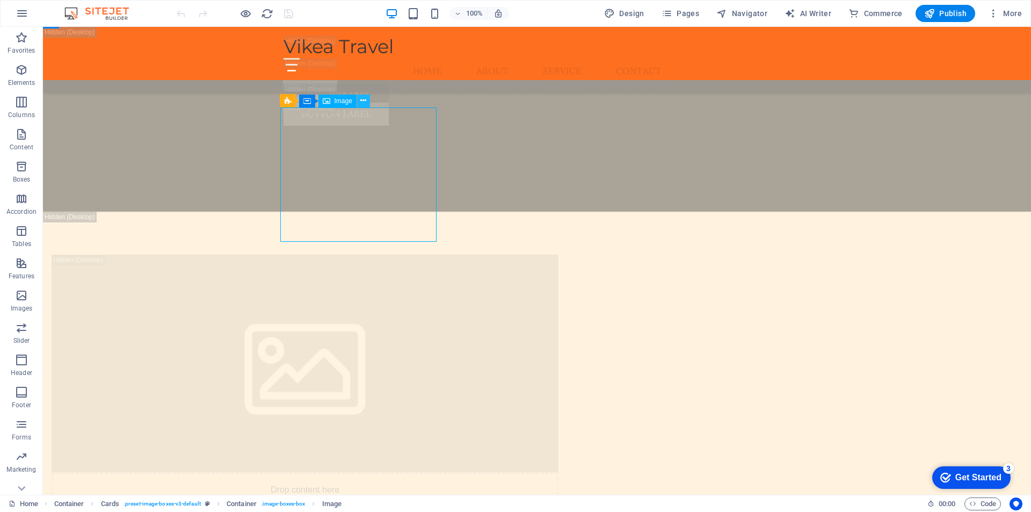
click at [362, 101] on icon at bounding box center [363, 100] width 6 height 11
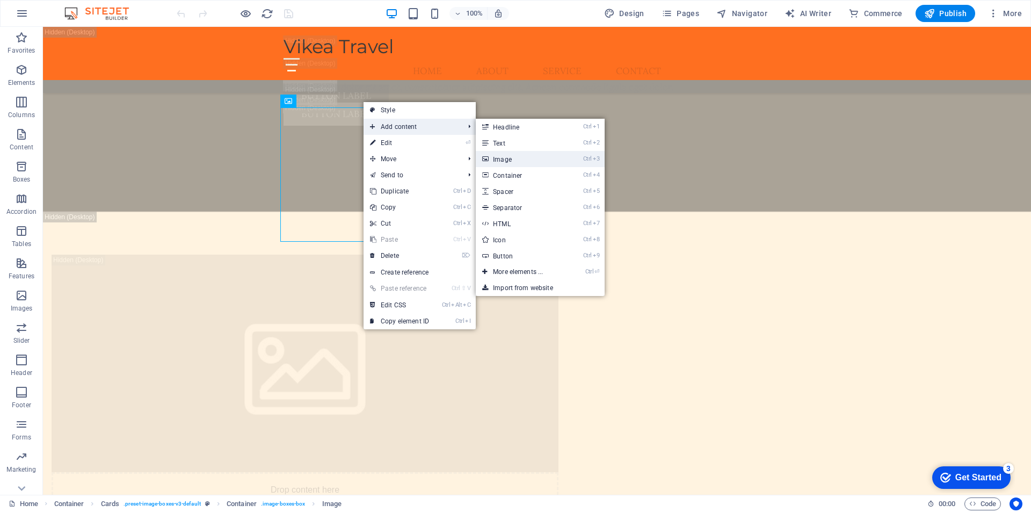
click at [511, 160] on link "Ctrl 3 Image" at bounding box center [520, 159] width 89 height 16
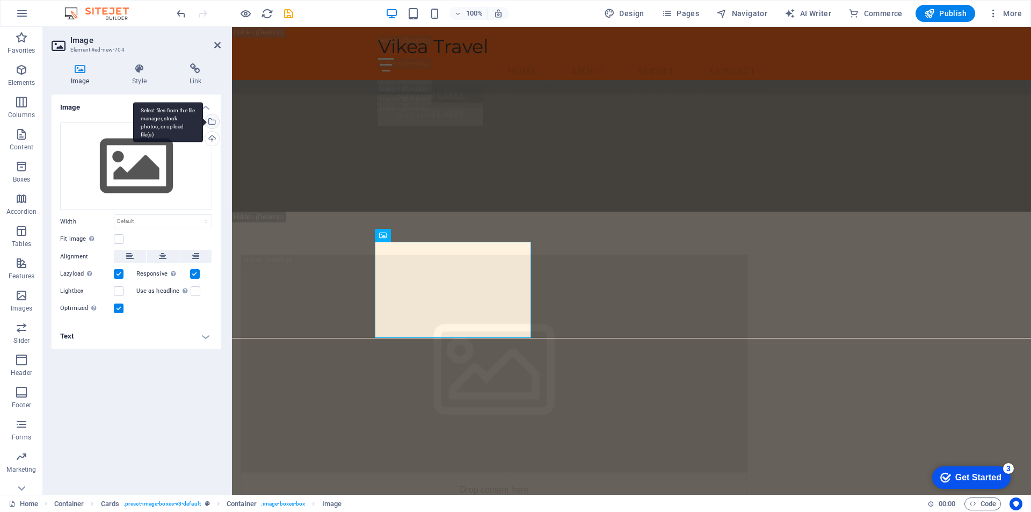
click at [214, 120] on div "Select files from the file manager, stock photos, or upload file(s)" at bounding box center [211, 122] width 16 height 16
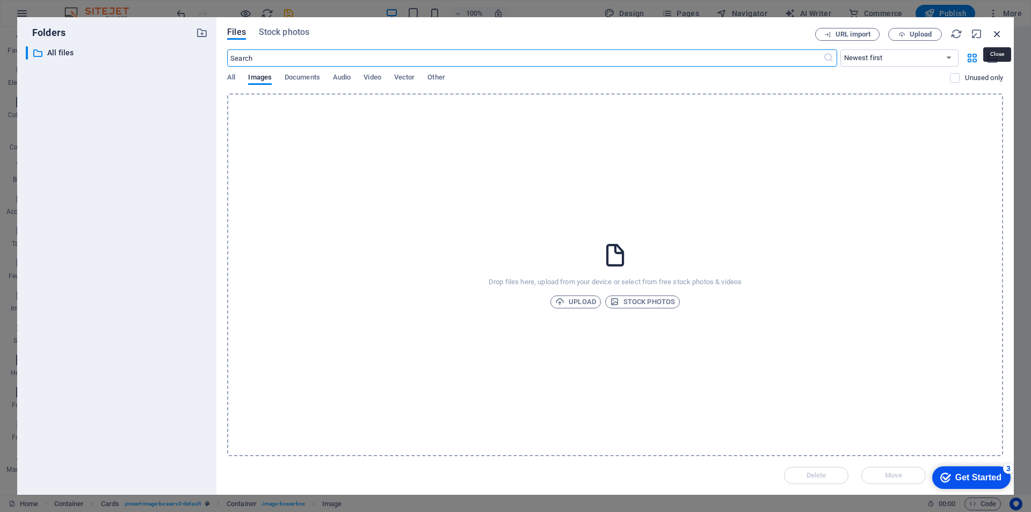
click at [994, 33] on icon "button" at bounding box center [997, 34] width 12 height 12
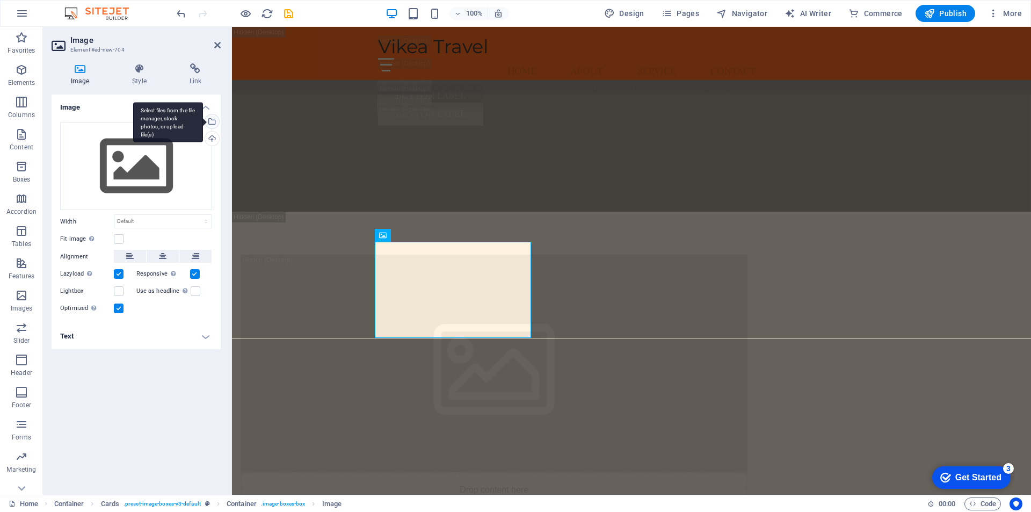
click at [214, 120] on div "Select files from the file manager, stock photos, or upload file(s)" at bounding box center [211, 122] width 16 height 16
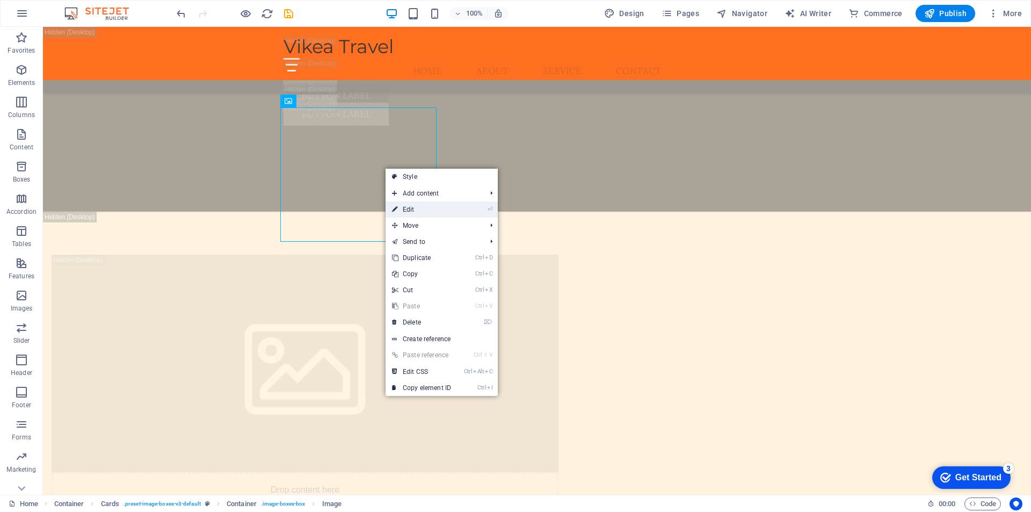
drag, startPoint x: 426, startPoint y: 208, endPoint x: 167, endPoint y: 171, distance: 261.9
click at [426, 208] on link "⏎ Edit" at bounding box center [421, 209] width 72 height 16
select select "vw"
select select "px"
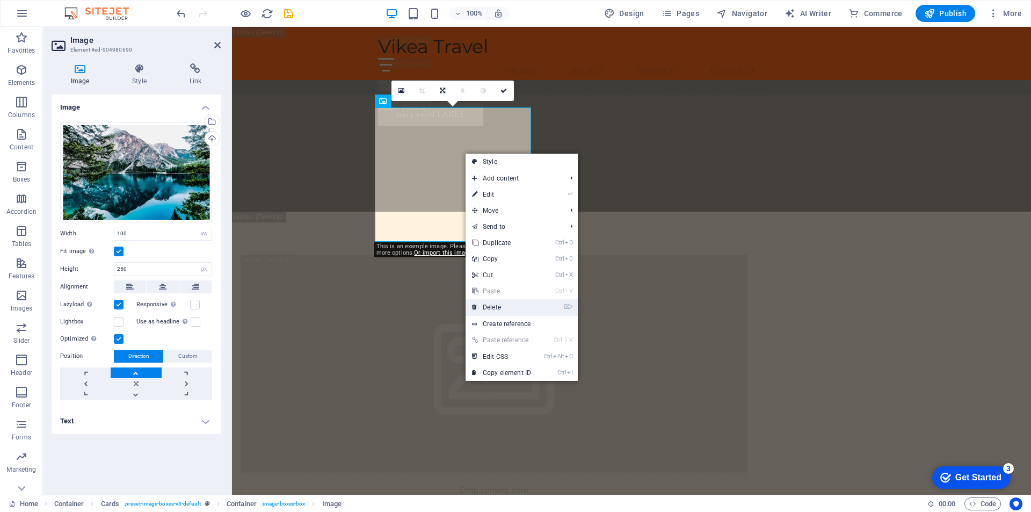
click at [498, 308] on link "⌦ Delete" at bounding box center [501, 307] width 72 height 16
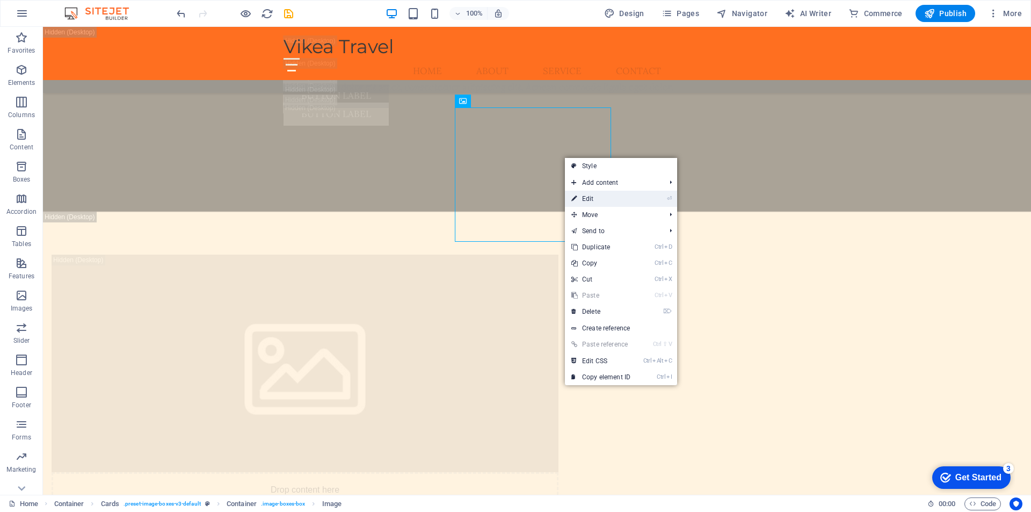
click at [604, 196] on link "⏎ Edit" at bounding box center [601, 199] width 72 height 16
select select "vw"
select select "px"
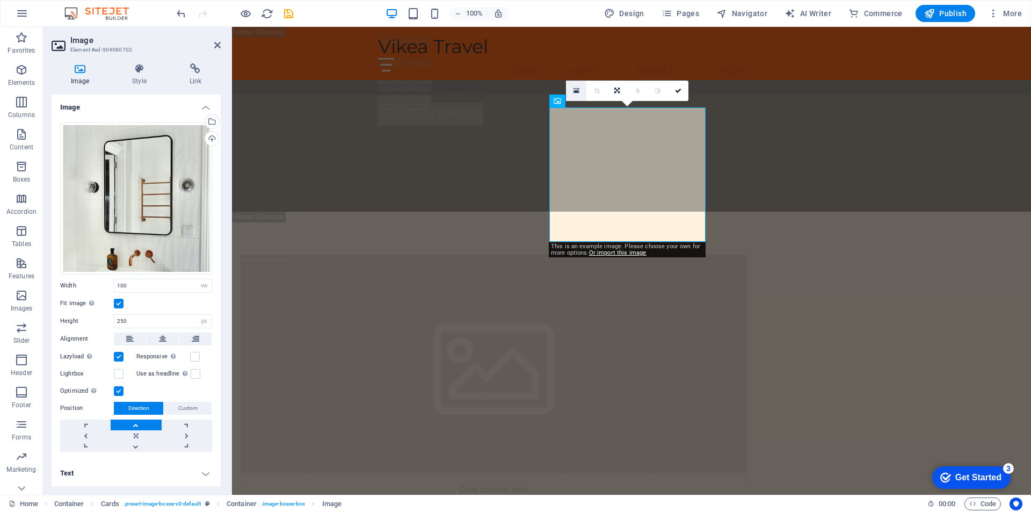
click at [576, 92] on icon at bounding box center [576, 91] width 6 height 8
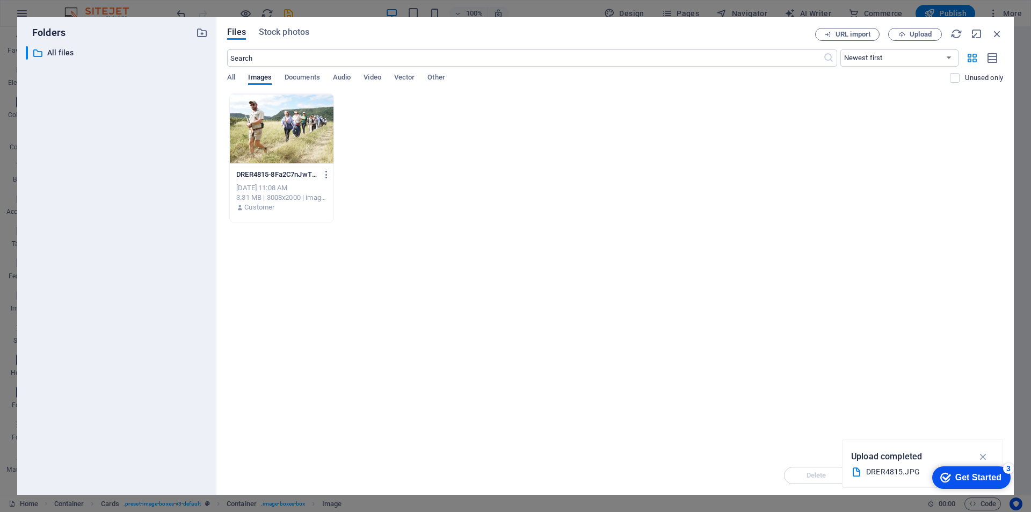
drag, startPoint x: 734, startPoint y: 33, endPoint x: 733, endPoint y: 112, distance: 79.4
click at [707, 167] on div "Files Stock photos URL import Upload ​ Newest first Oldest first Name (A-Z) Nam…" at bounding box center [615, 256] width 776 height 456
drag, startPoint x: 998, startPoint y: 32, endPoint x: 215, endPoint y: 150, distance: 792.5
click at [998, 32] on icon "button" at bounding box center [997, 34] width 12 height 12
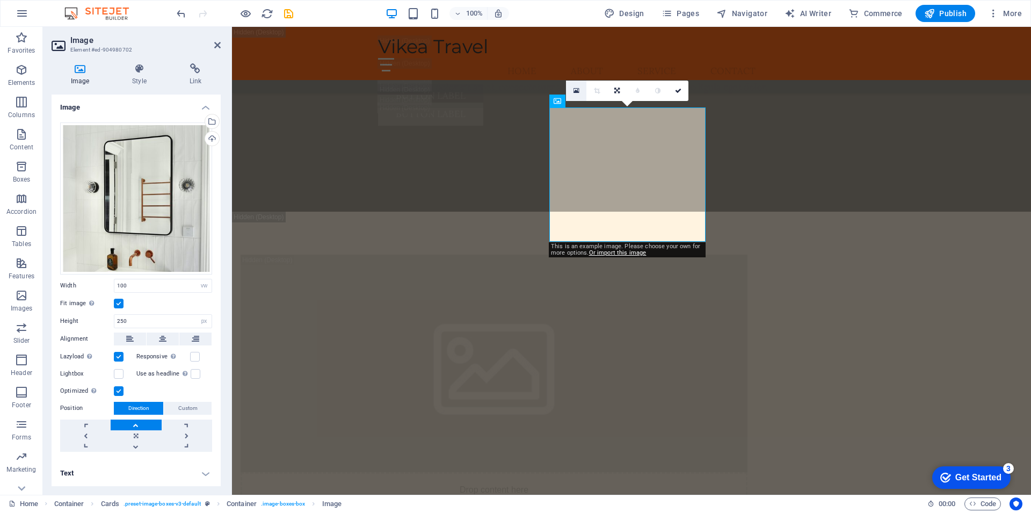
click at [575, 94] on link at bounding box center [576, 91] width 20 height 20
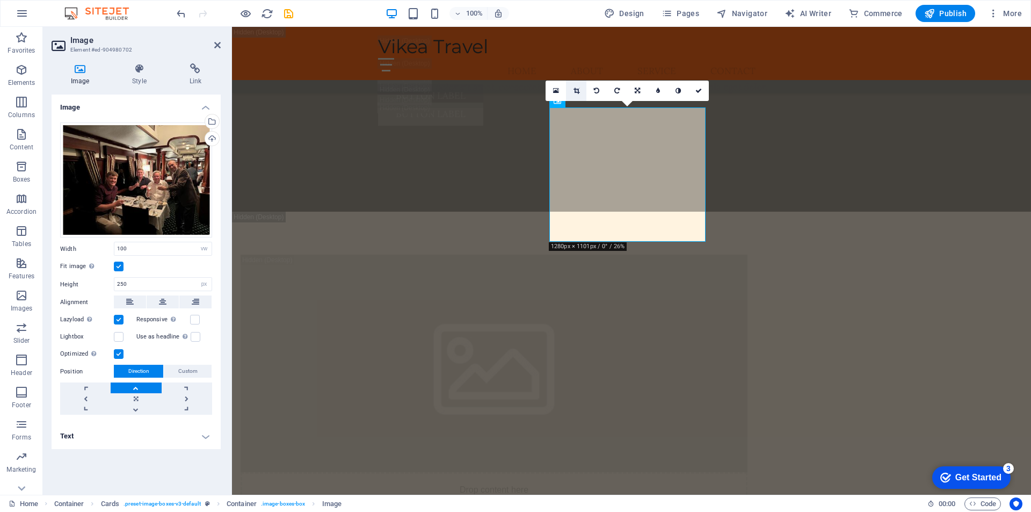
click at [578, 89] on icon at bounding box center [576, 90] width 6 height 6
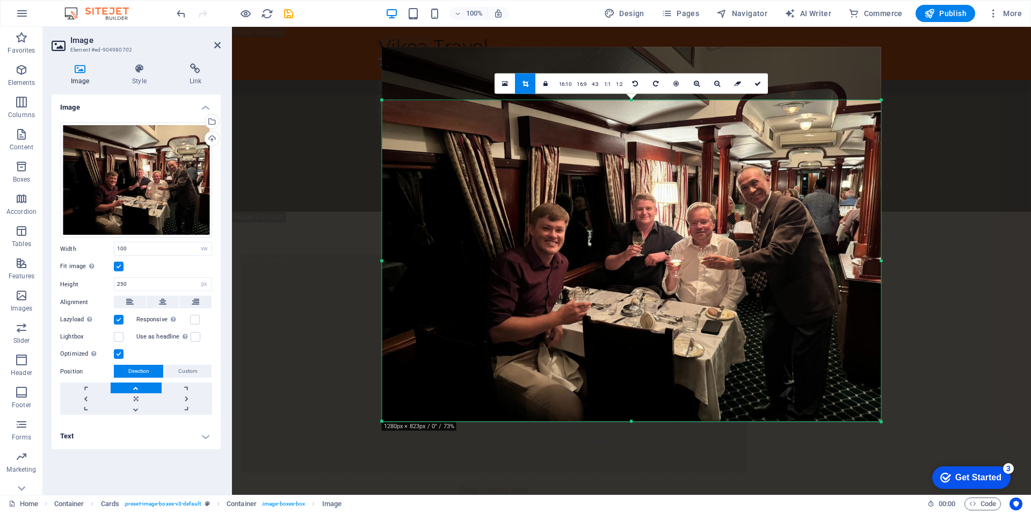
drag, startPoint x: 632, startPoint y: 74, endPoint x: 629, endPoint y: 127, distance: 53.2
click at [629, 127] on div "180 170 160 150 140 130 120 110 100 90 80 70 60 50 40 30 20 10 0 -10 -20 -30 -4…" at bounding box center [631, 261] width 499 height 322
click at [760, 81] on icon at bounding box center [757, 84] width 6 height 6
type input "928"
select select "px"
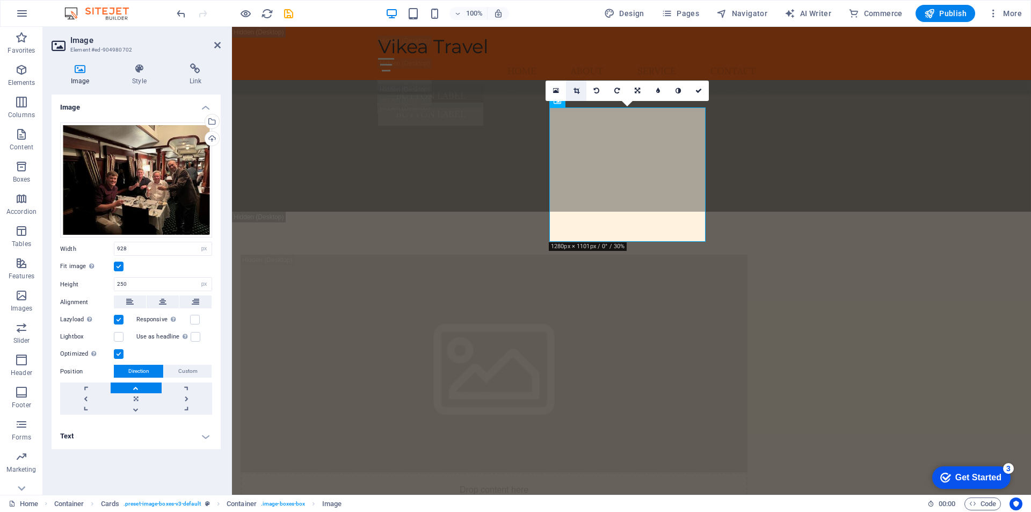
click at [575, 91] on icon at bounding box center [576, 90] width 6 height 6
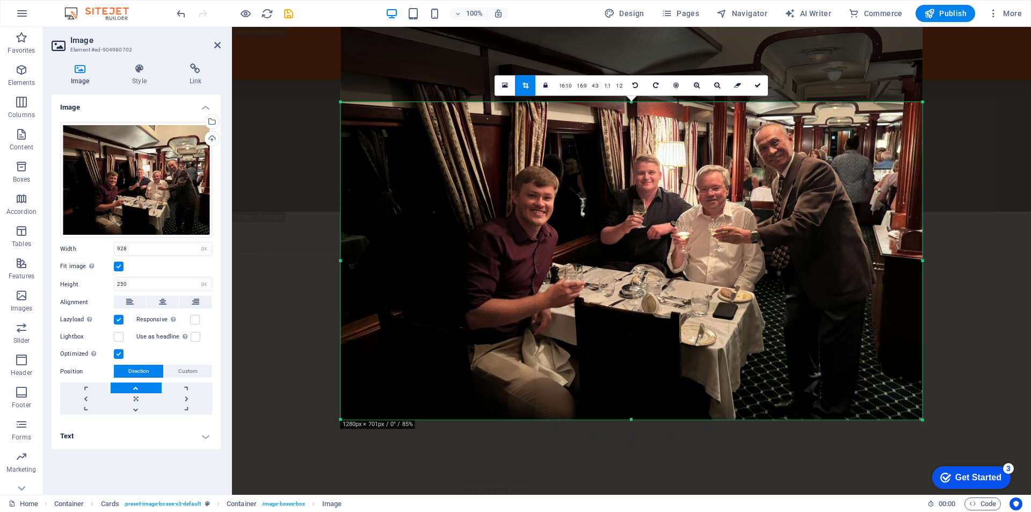
drag, startPoint x: 632, startPoint y: 73, endPoint x: 625, endPoint y: 129, distance: 56.2
click at [625, 129] on div "180 170 160 150 140 130 120 110 100 90 80 70 60 50 40 30 20 10 0 -10 -20 -30 -4…" at bounding box center [631, 261] width 581 height 318
click at [547, 84] on icon at bounding box center [545, 85] width 4 height 6
click at [754, 87] on icon at bounding box center [757, 85] width 6 height 6
type input "1082"
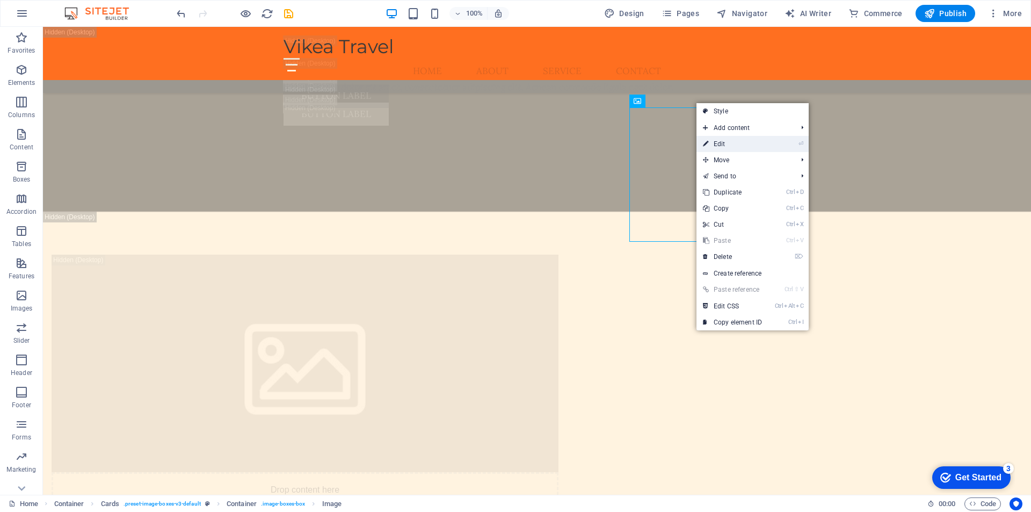
click at [728, 144] on link "⏎ Edit" at bounding box center [732, 144] width 72 height 16
select select "vw"
select select "px"
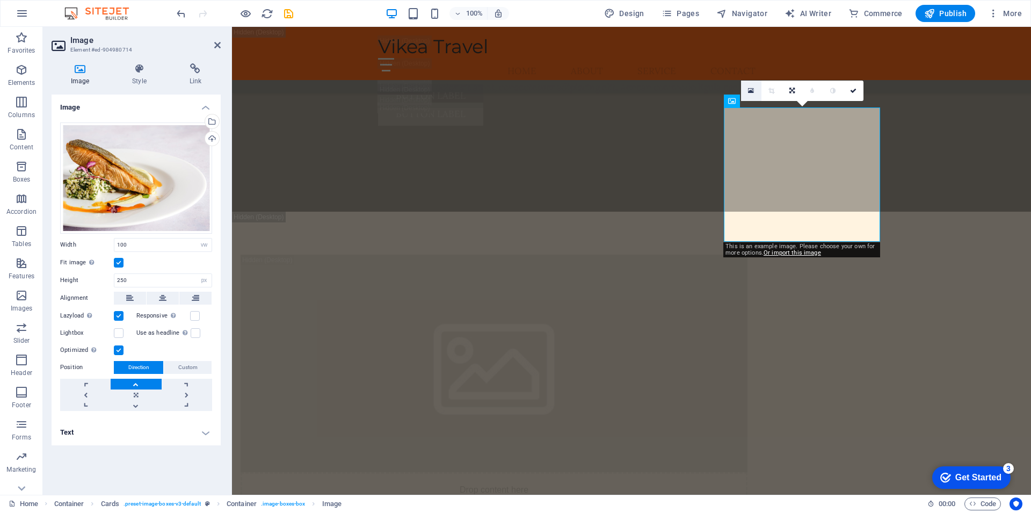
drag, startPoint x: 751, startPoint y: 90, endPoint x: 519, endPoint y: 64, distance: 233.4
click at [751, 90] on icon at bounding box center [751, 91] width 6 height 8
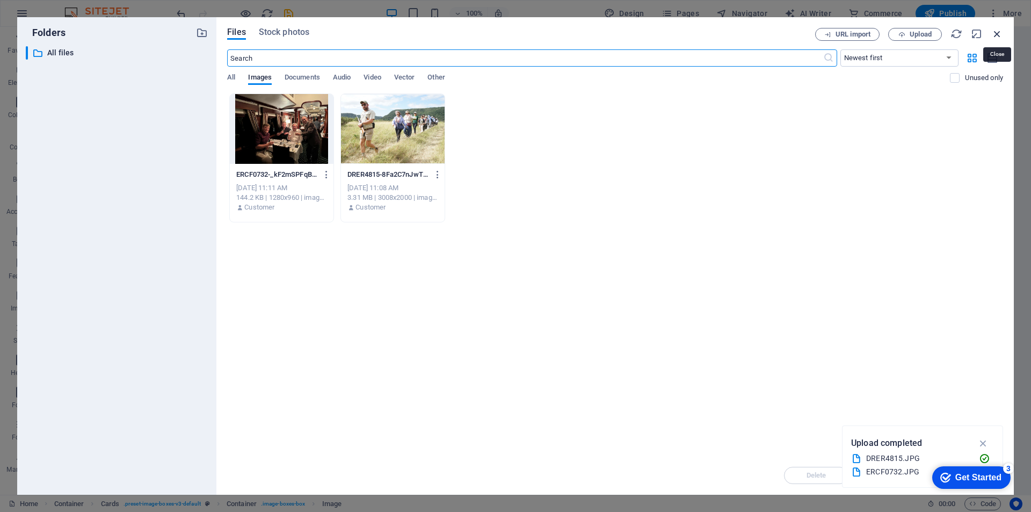
drag, startPoint x: 998, startPoint y: 29, endPoint x: 187, endPoint y: 120, distance: 815.6
click at [998, 29] on icon "button" at bounding box center [997, 34] width 12 height 12
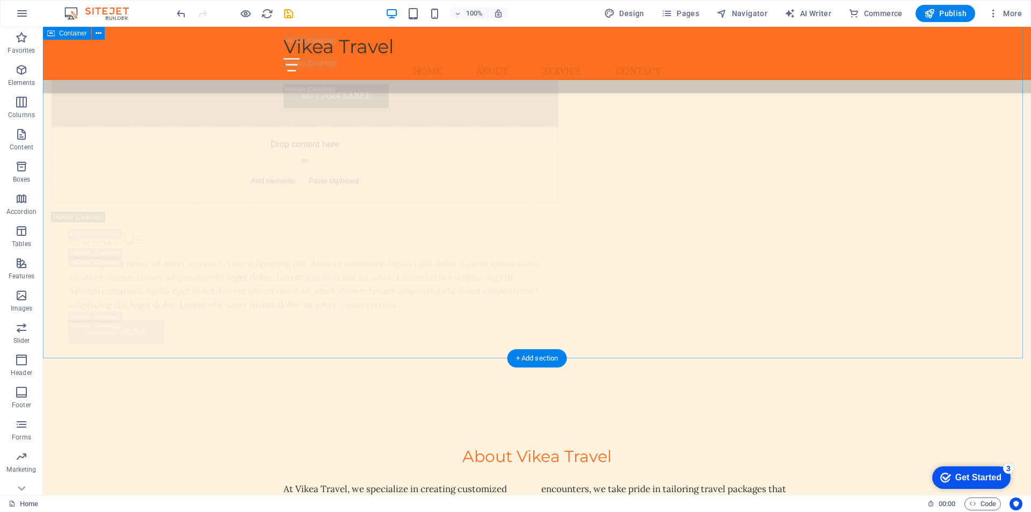
scroll to position [3931, 0]
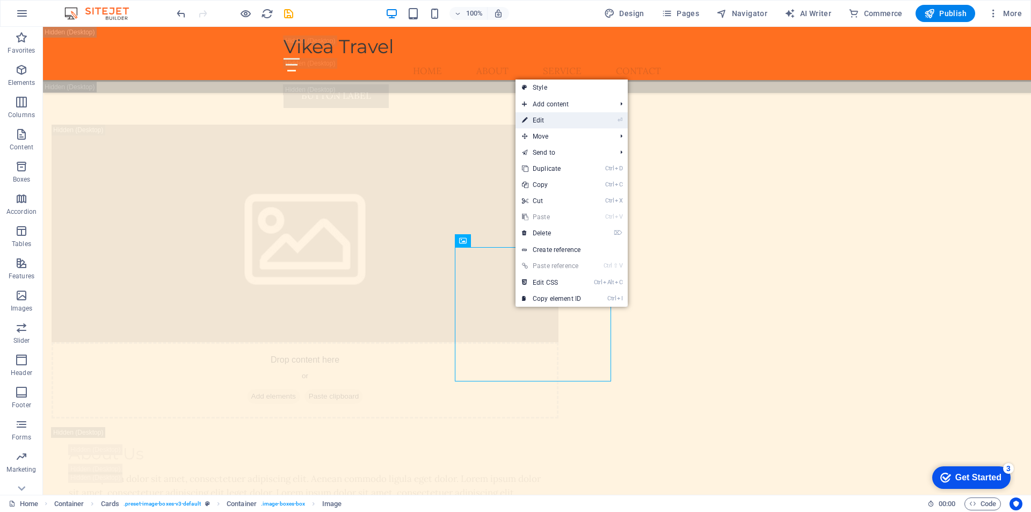
click at [557, 119] on link "⏎ Edit" at bounding box center [551, 120] width 72 height 16
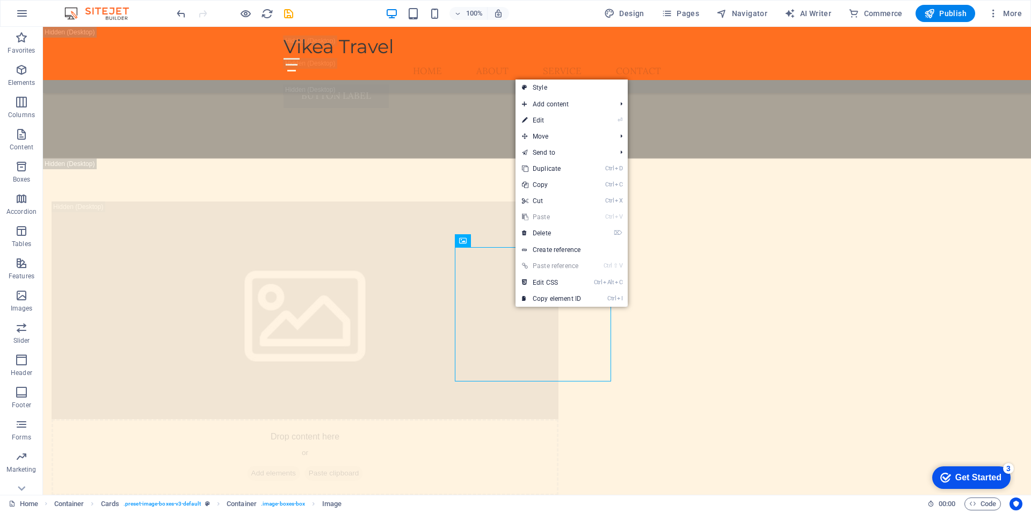
scroll to position [3985, 0]
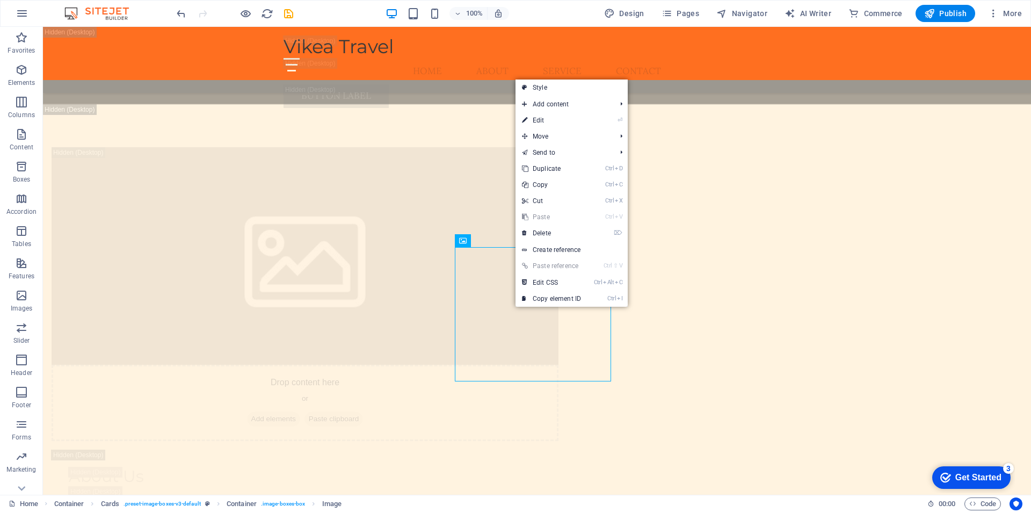
select select "vw"
select select "px"
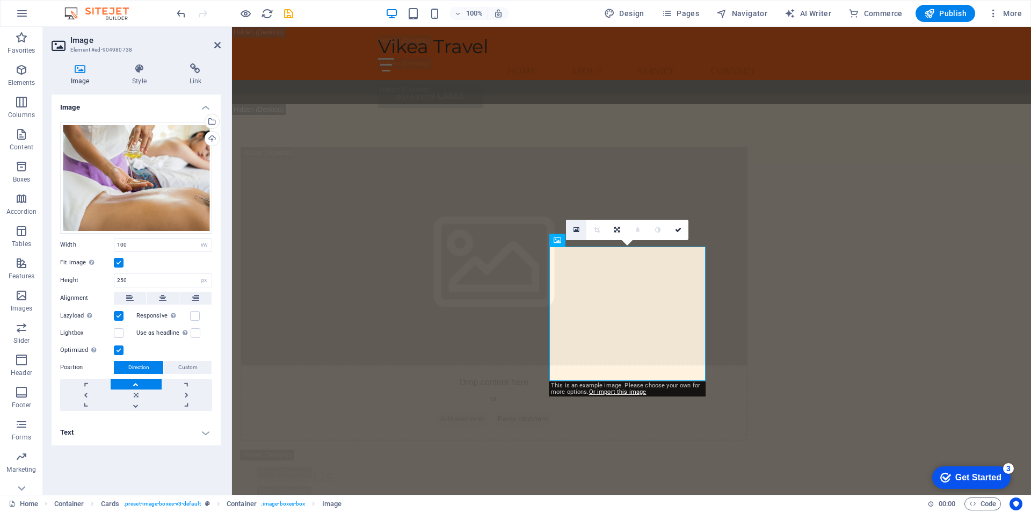
click at [574, 229] on icon at bounding box center [576, 230] width 6 height 8
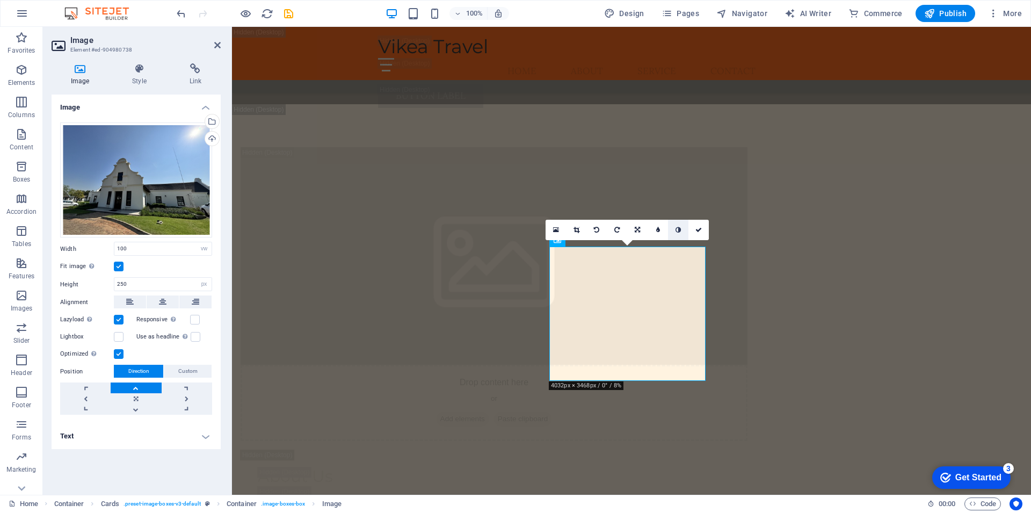
click at [556, 227] on icon at bounding box center [556, 230] width 6 height 8
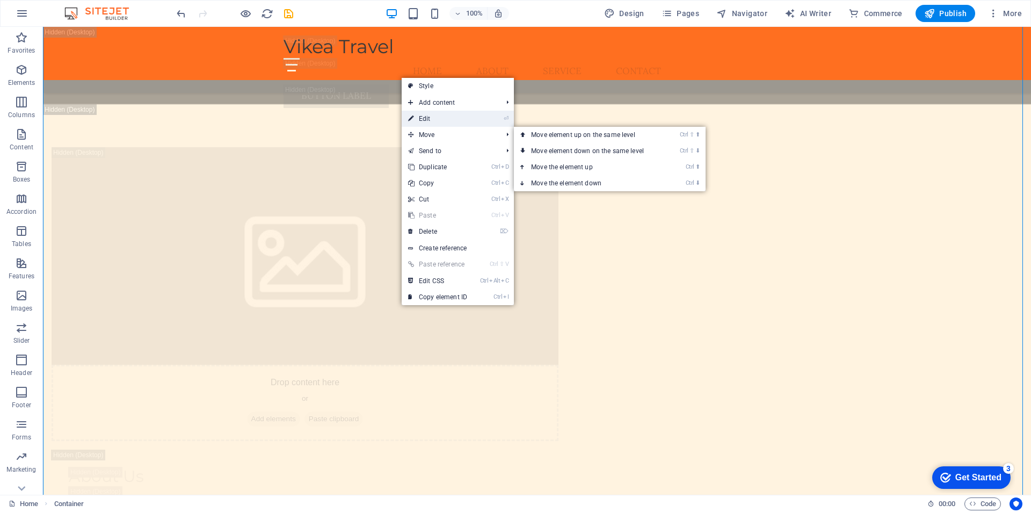
click at [446, 121] on link "⏎ Edit" at bounding box center [438, 119] width 72 height 16
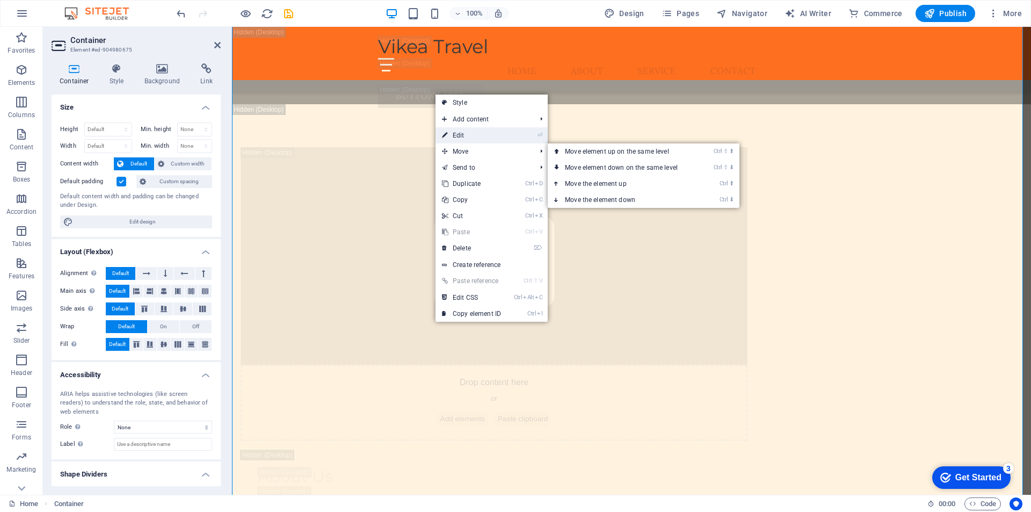
click at [466, 138] on link "⏎ Edit" at bounding box center [471, 135] width 72 height 16
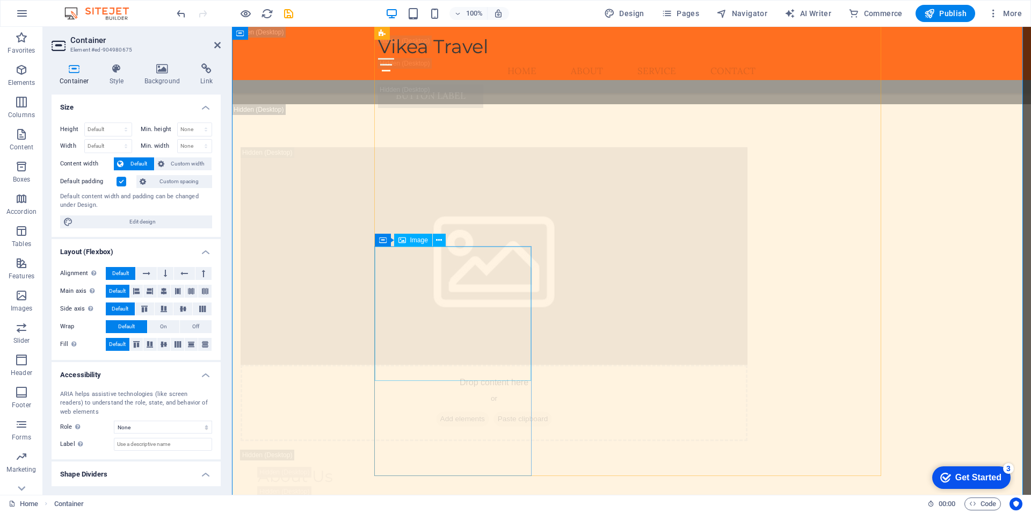
click at [217, 45] on icon at bounding box center [217, 45] width 6 height 9
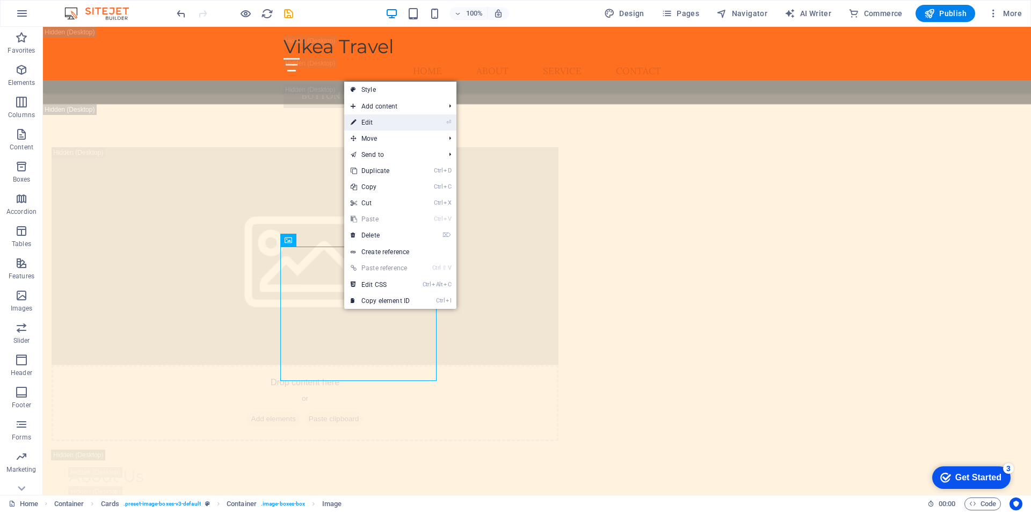
drag, startPoint x: 399, startPoint y: 123, endPoint x: 140, endPoint y: 163, distance: 262.3
click at [399, 123] on link "⏎ Edit" at bounding box center [380, 122] width 72 height 16
select select "vw"
select select "px"
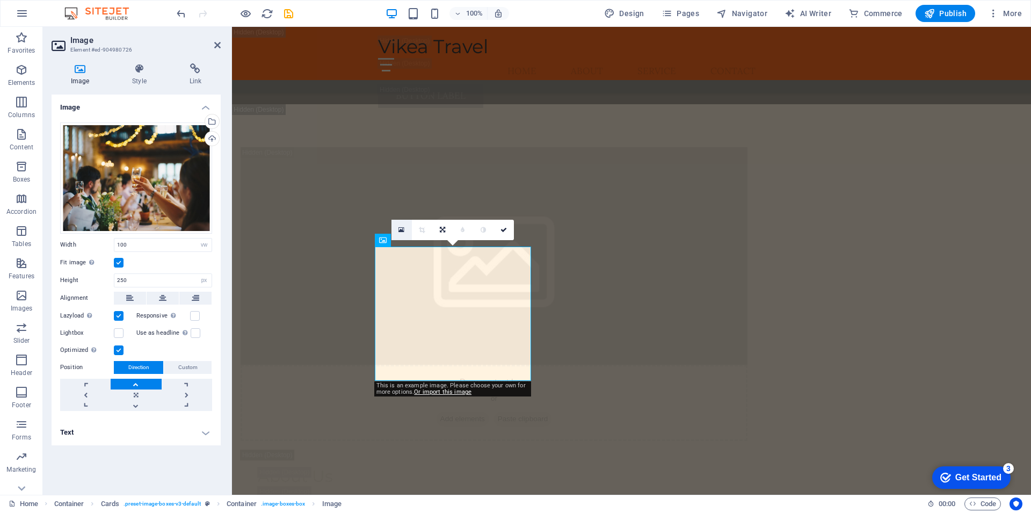
click at [400, 228] on icon at bounding box center [401, 230] width 6 height 8
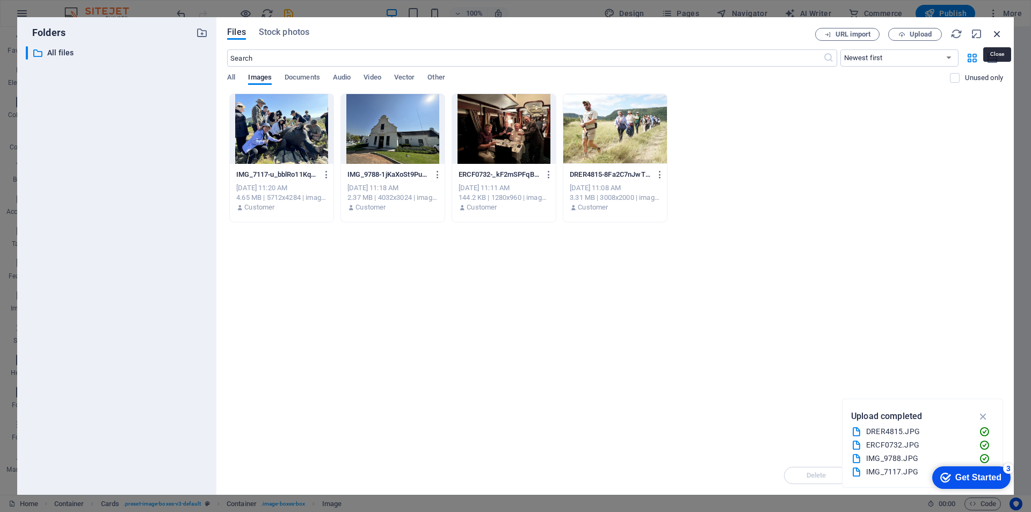
drag, startPoint x: 999, startPoint y: 34, endPoint x: 280, endPoint y: 290, distance: 763.2
click at [999, 34] on icon "button" at bounding box center [997, 34] width 12 height 12
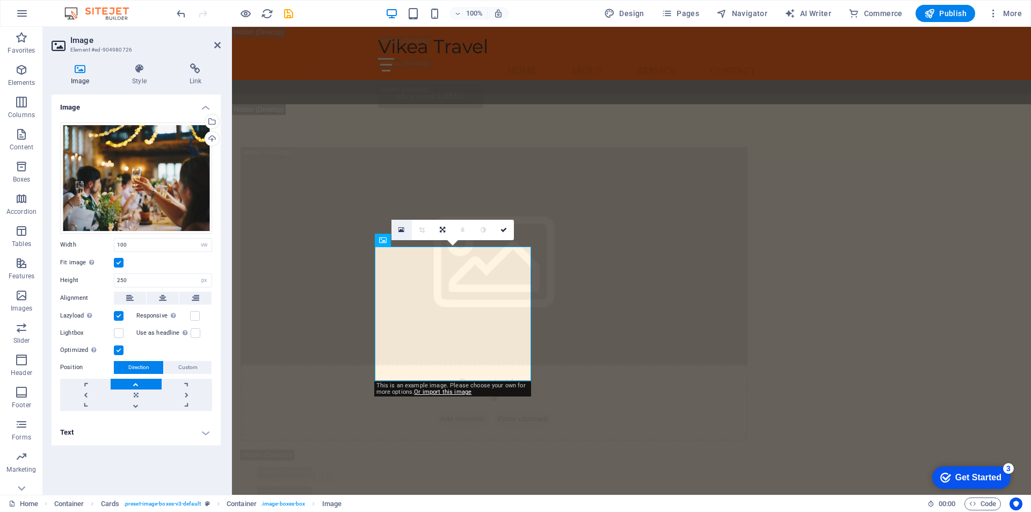
drag, startPoint x: 403, startPoint y: 227, endPoint x: 171, endPoint y: 200, distance: 234.0
click at [403, 227] on icon at bounding box center [401, 230] width 6 height 8
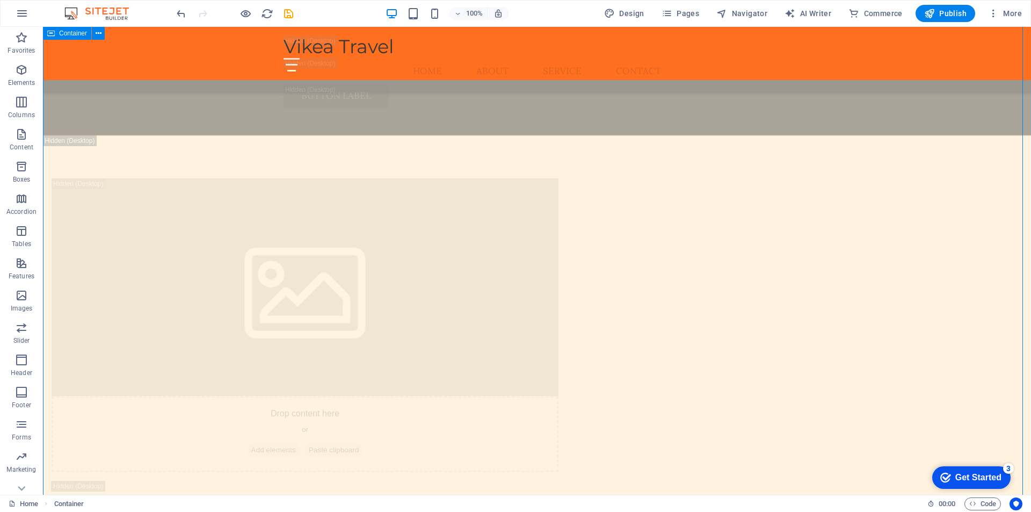
scroll to position [3823, 0]
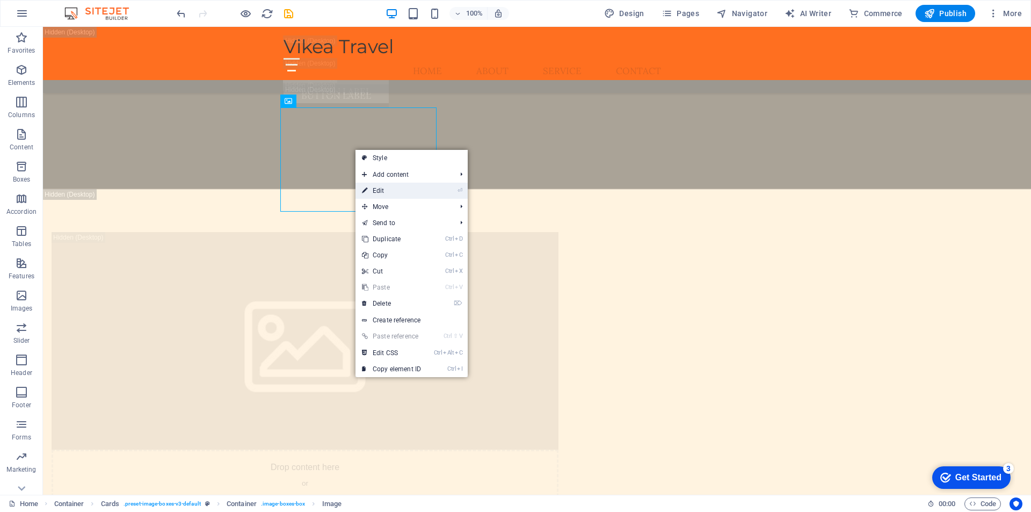
click at [386, 188] on link "⏎ Edit" at bounding box center [391, 191] width 72 height 16
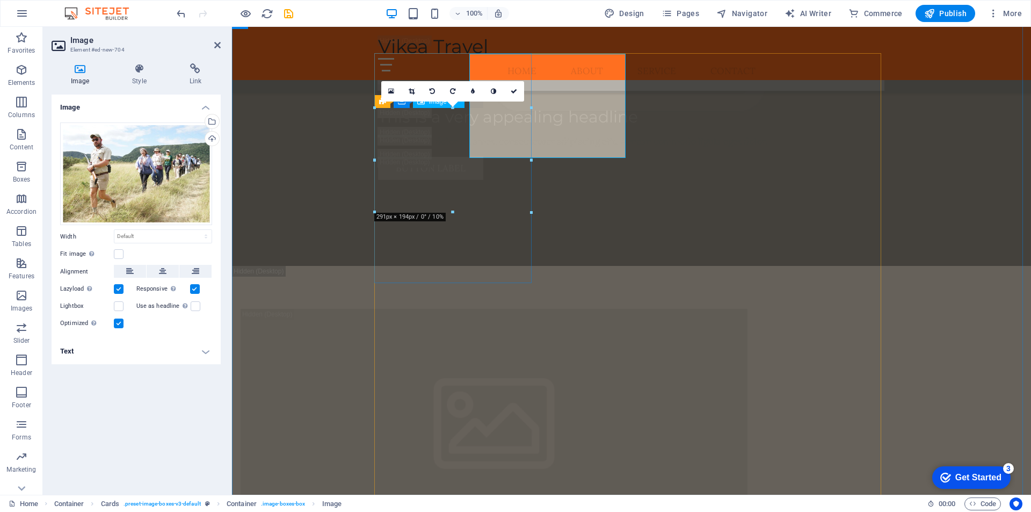
scroll to position [3877, 0]
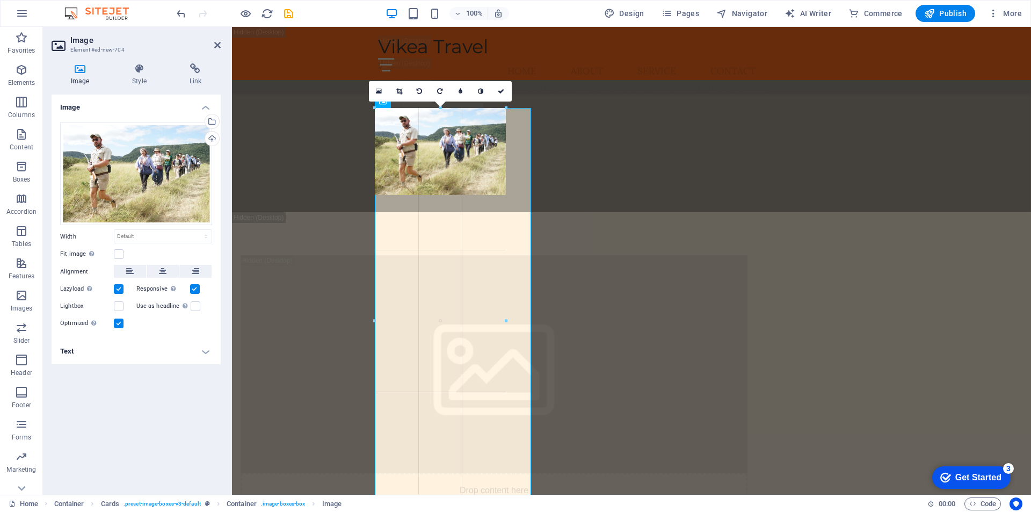
drag, startPoint x: 531, startPoint y: 159, endPoint x: 506, endPoint y: 170, distance: 27.4
type input "244"
select select "px"
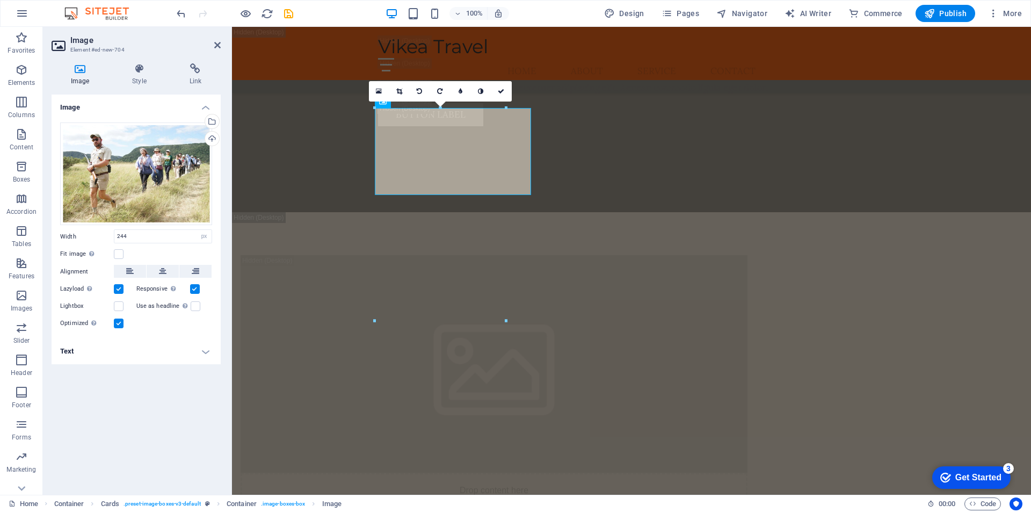
click at [504, 158] on div at bounding box center [506, 320] width 4 height 425
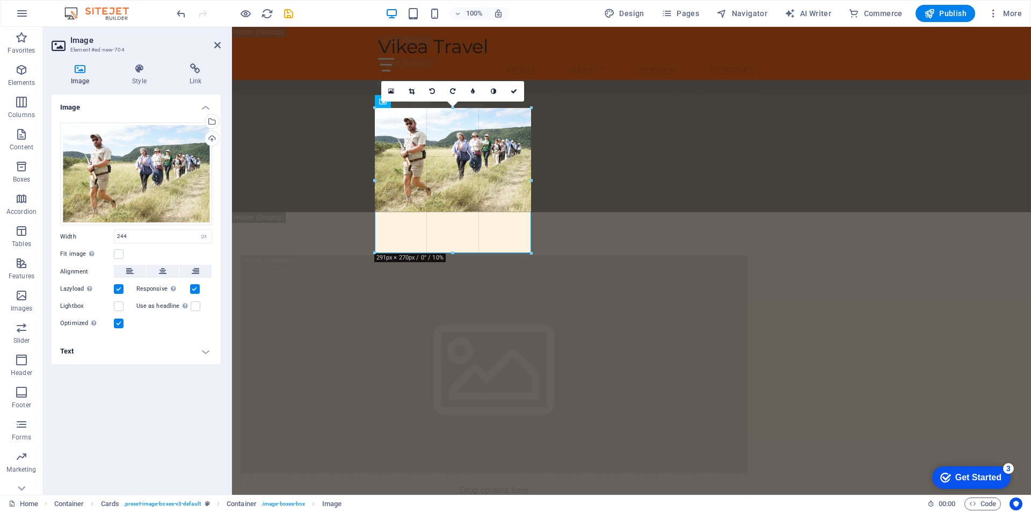
drag, startPoint x: 506, startPoint y: 153, endPoint x: 539, endPoint y: 157, distance: 34.0
drag, startPoint x: 531, startPoint y: 157, endPoint x: 537, endPoint y: 157, distance: 5.9
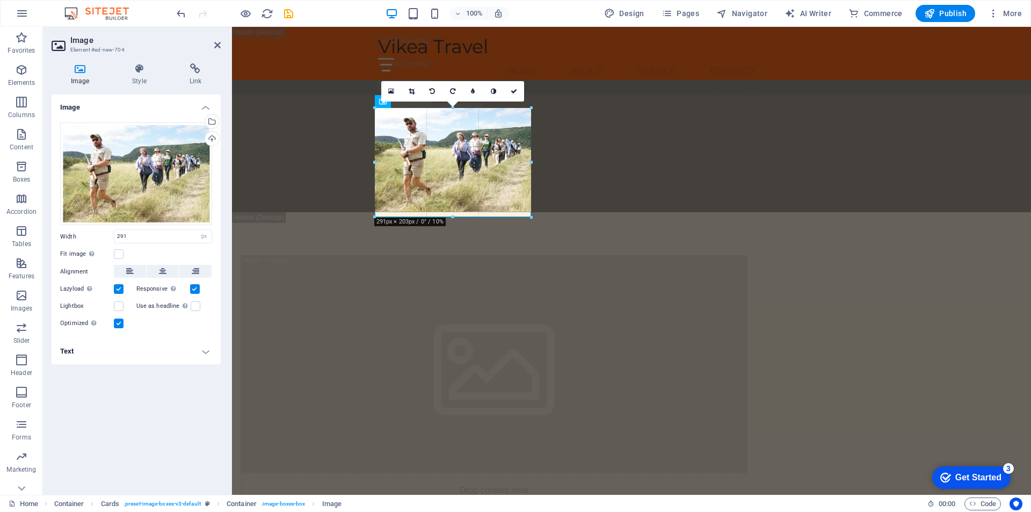
drag, startPoint x: 530, startPoint y: 163, endPoint x: 303, endPoint y: 138, distance: 229.0
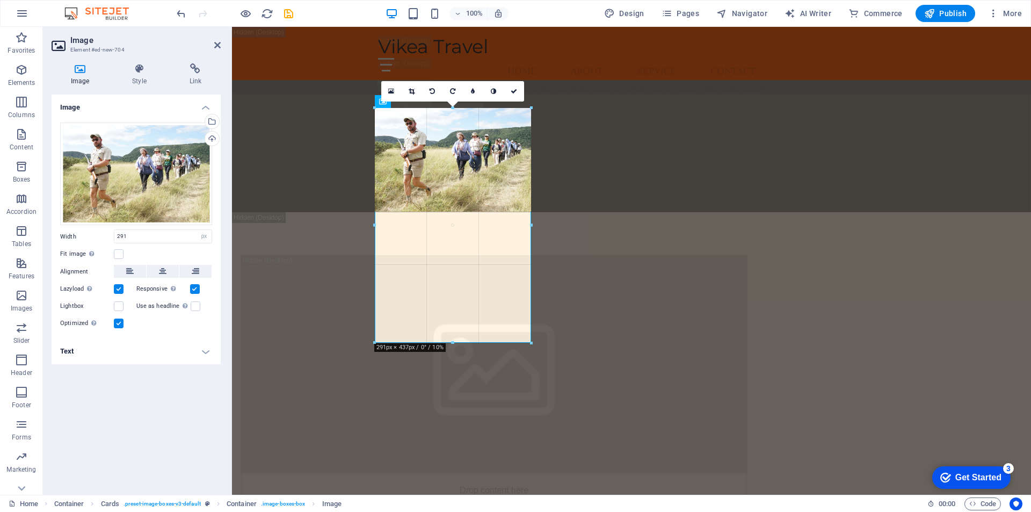
click at [525, 163] on div "180 170 160 150 140 130 120 110 100 90 80 70 60 50 40 30 20 10 0 -10 -20 -30 -4…" at bounding box center [453, 225] width 156 height 235
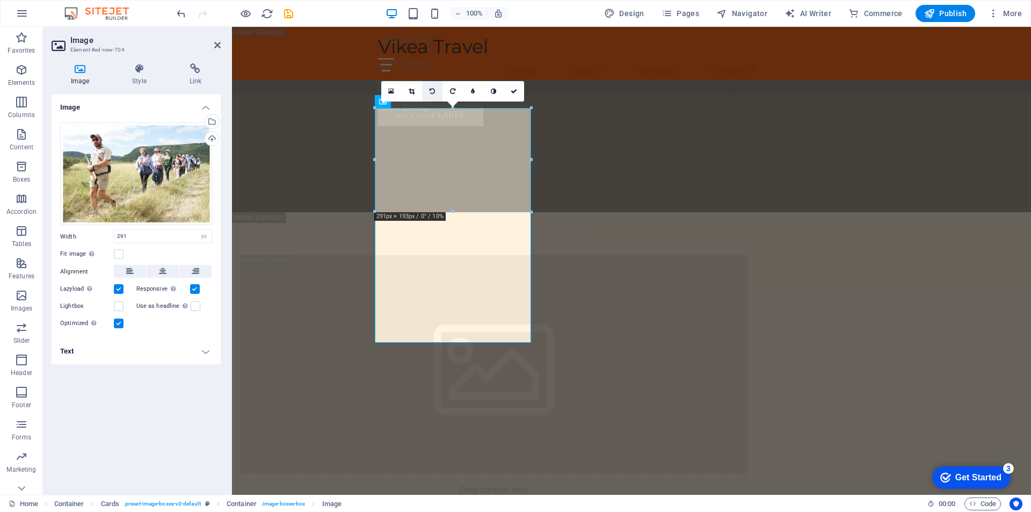
click at [431, 90] on icon at bounding box center [431, 91] width 5 height 6
click at [451, 94] on icon at bounding box center [452, 91] width 5 height 6
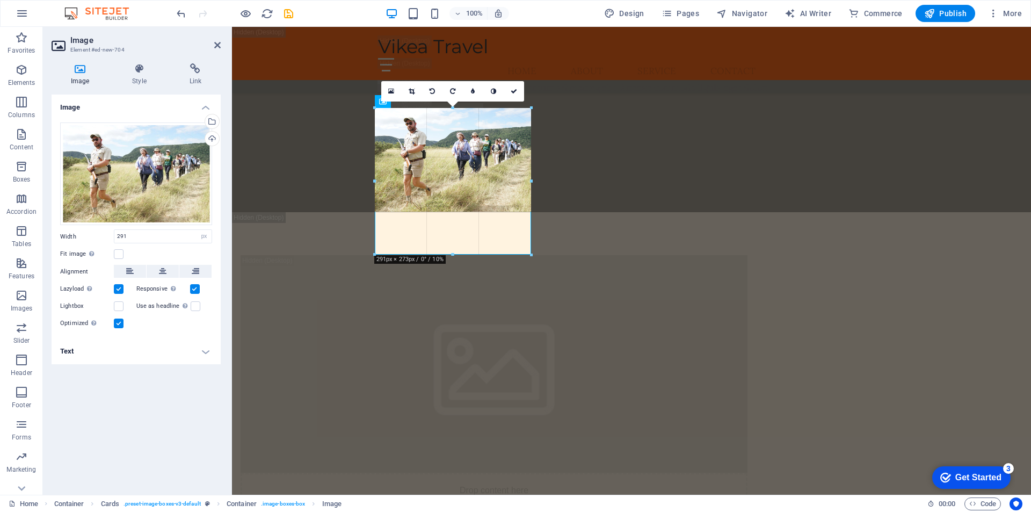
drag, startPoint x: 531, startPoint y: 213, endPoint x: 538, endPoint y: 217, distance: 8.2
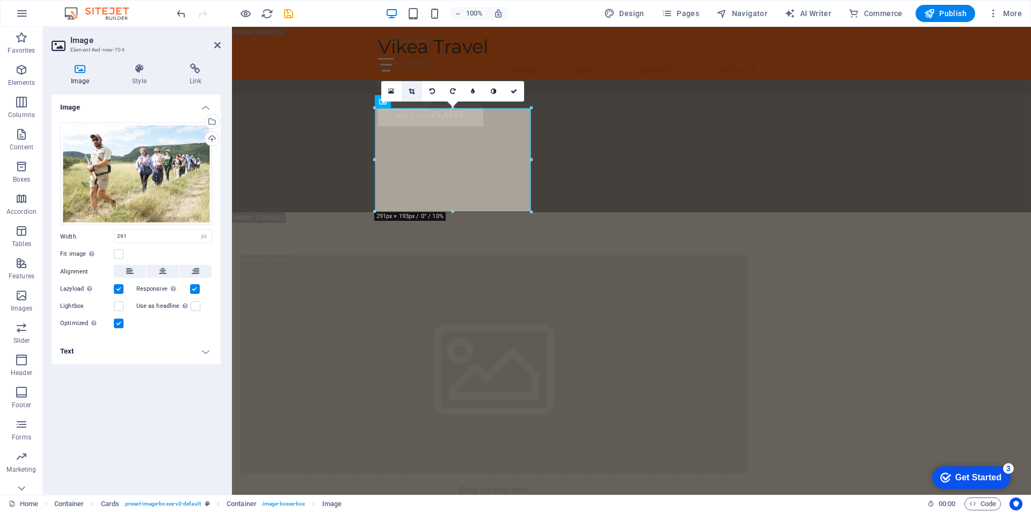
click at [412, 94] on icon at bounding box center [411, 91] width 6 height 6
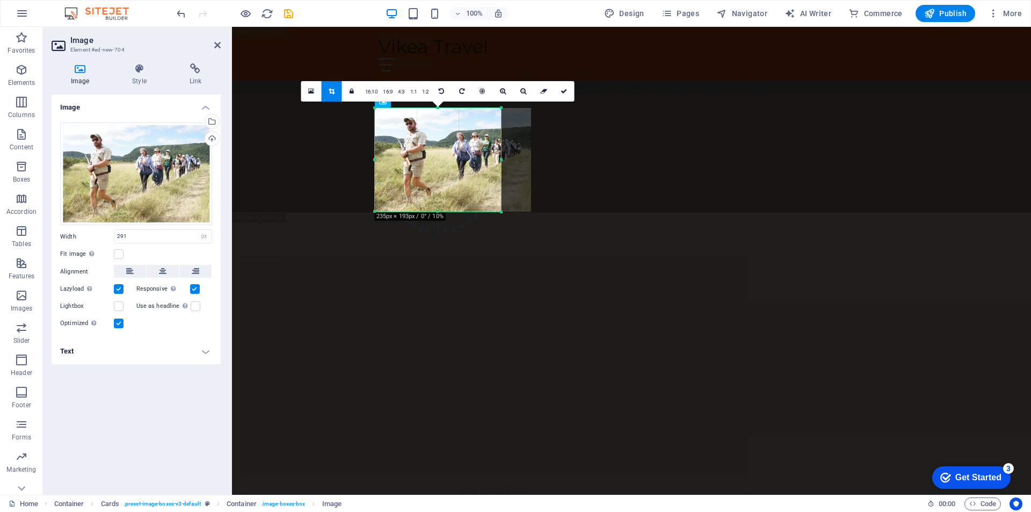
drag, startPoint x: 530, startPoint y: 159, endPoint x: 500, endPoint y: 162, distance: 30.2
click at [500, 162] on div at bounding box center [501, 160] width 4 height 104
click at [563, 90] on icon at bounding box center [563, 91] width 6 height 6
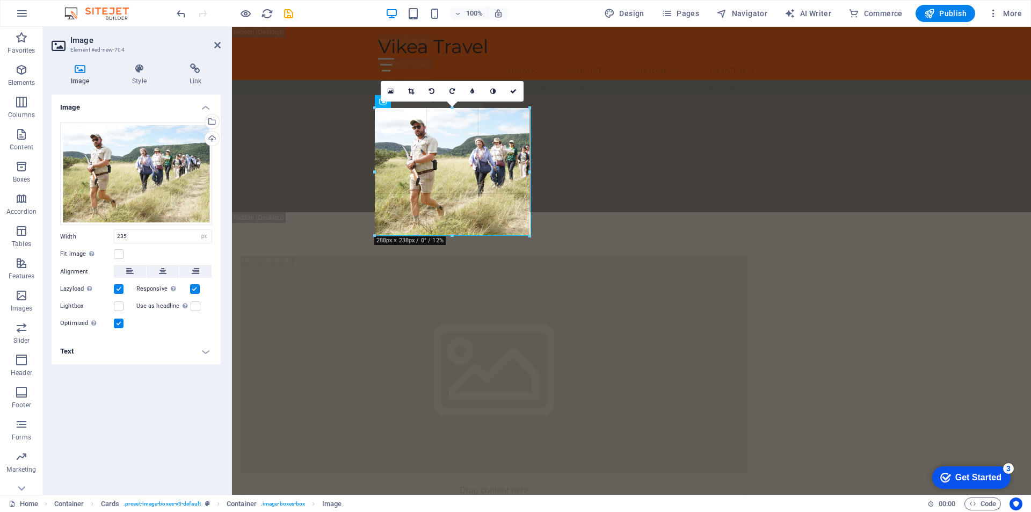
drag, startPoint x: 502, startPoint y: 210, endPoint x: 527, endPoint y: 236, distance: 36.4
type input "291"
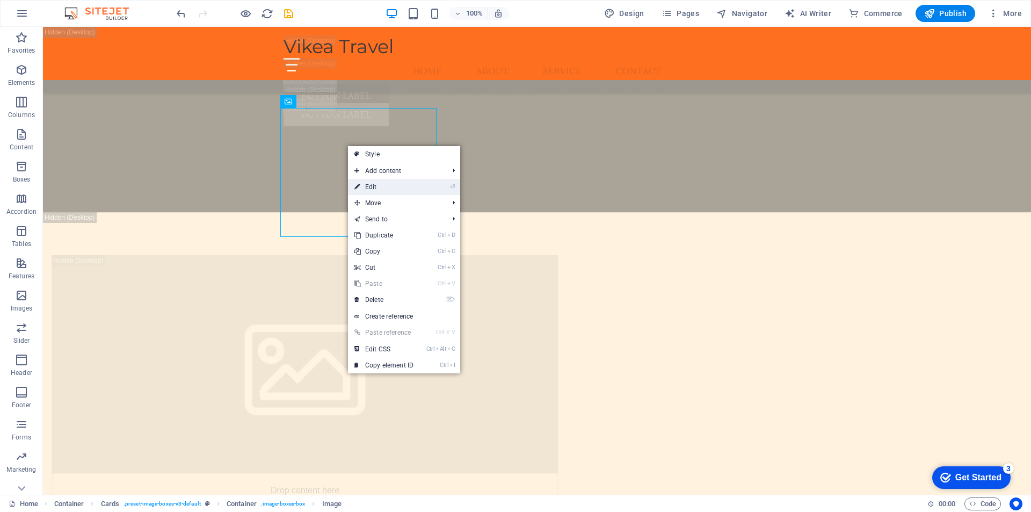
click at [387, 183] on link "⏎ Edit" at bounding box center [384, 187] width 72 height 16
select select "px"
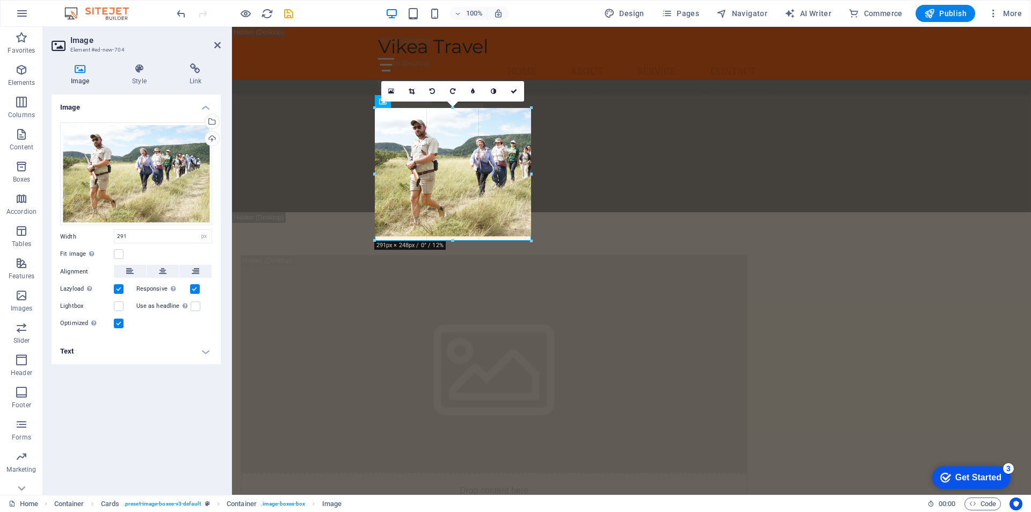
click at [373, 238] on div at bounding box center [375, 240] width 5 height 5
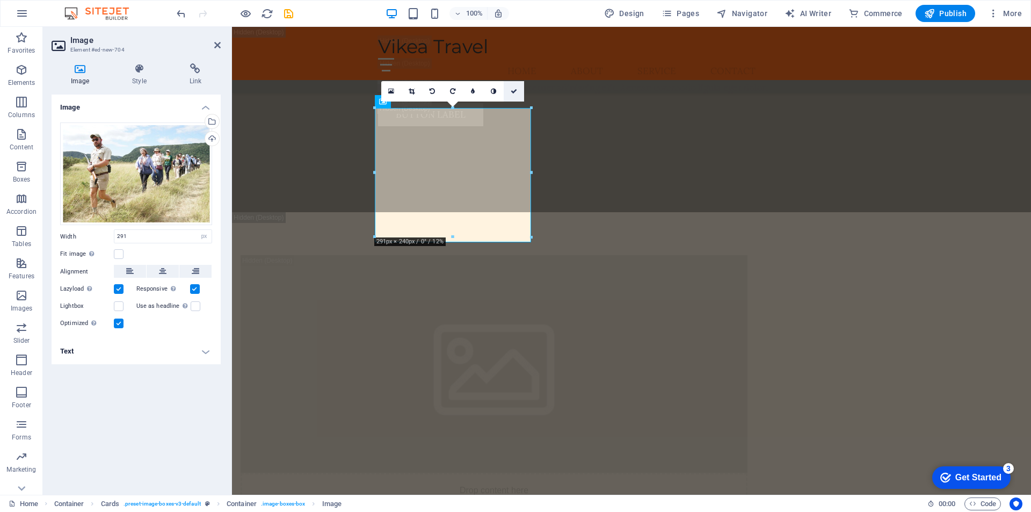
click at [515, 91] on icon at bounding box center [513, 91] width 6 height 6
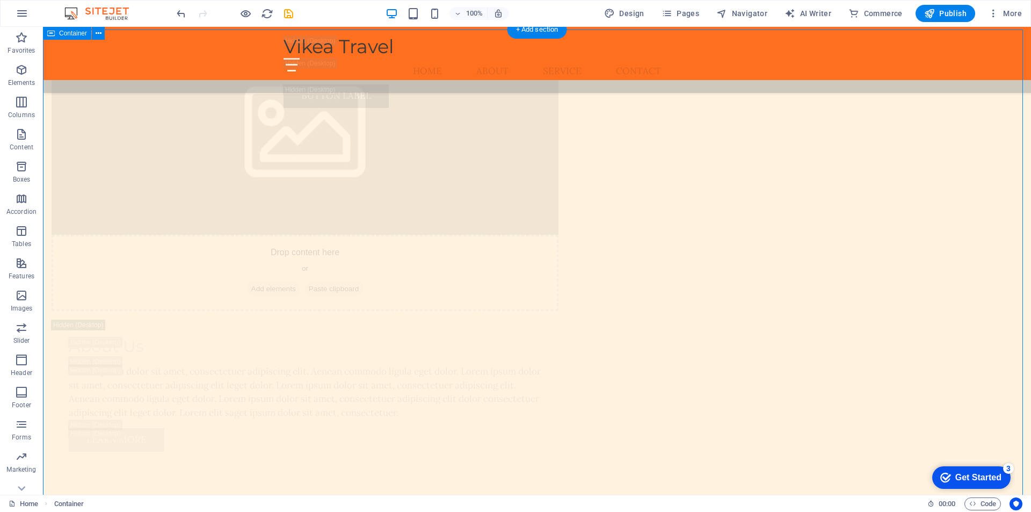
scroll to position [3877, 0]
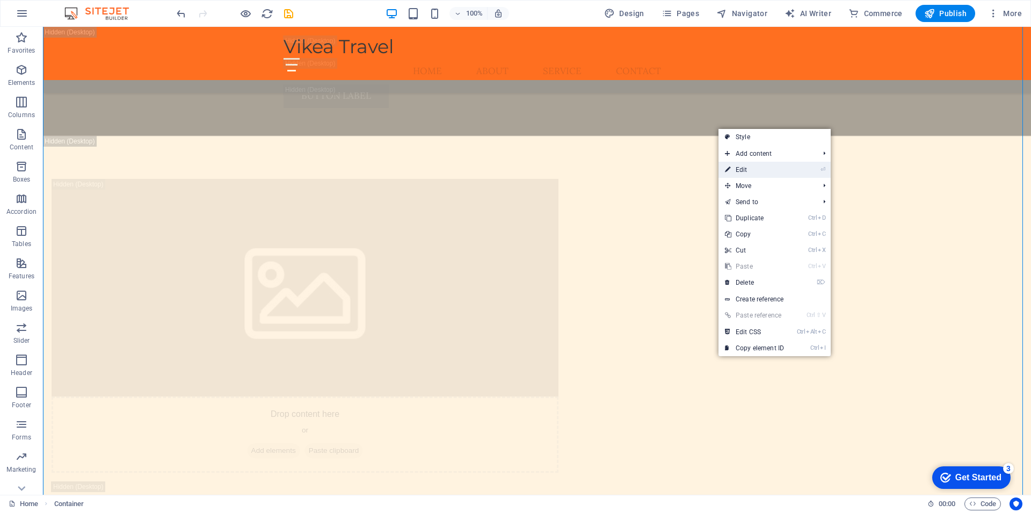
click at [748, 167] on link "⏎ Edit" at bounding box center [754, 170] width 72 height 16
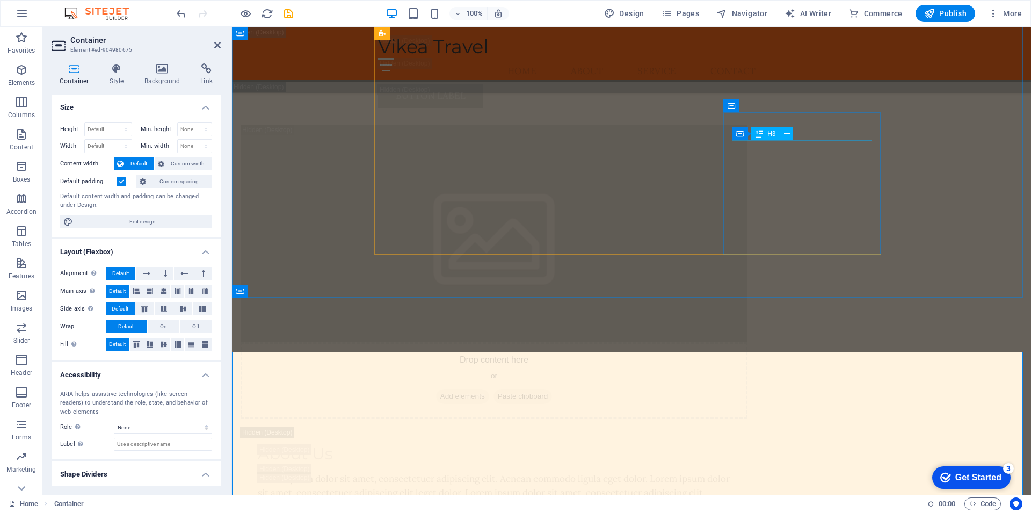
scroll to position [3554, 0]
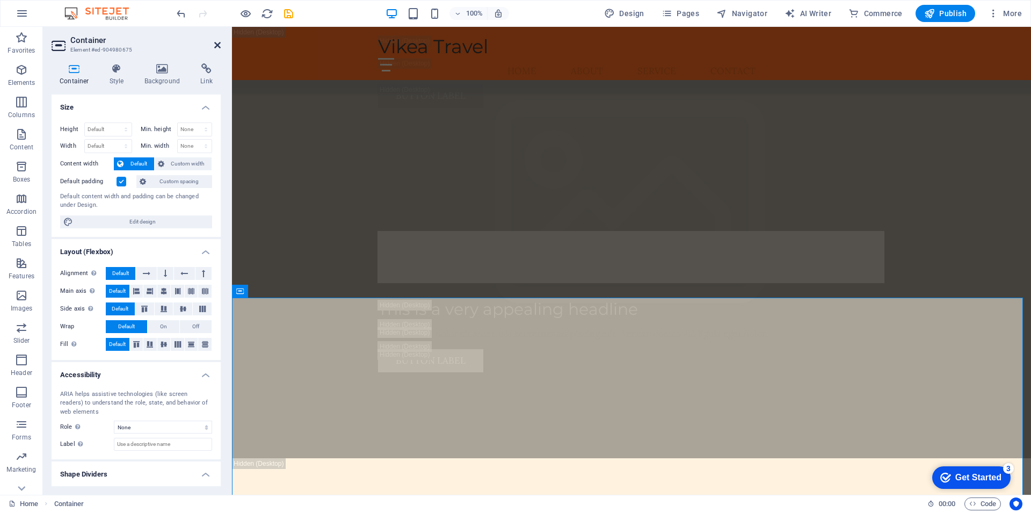
click at [215, 49] on link at bounding box center [217, 45] width 6 height 9
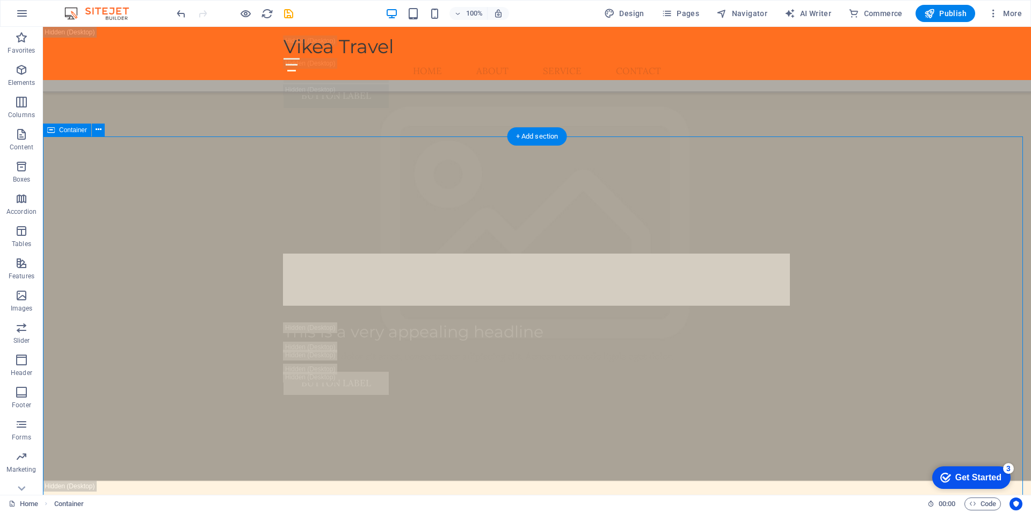
scroll to position [3823, 0]
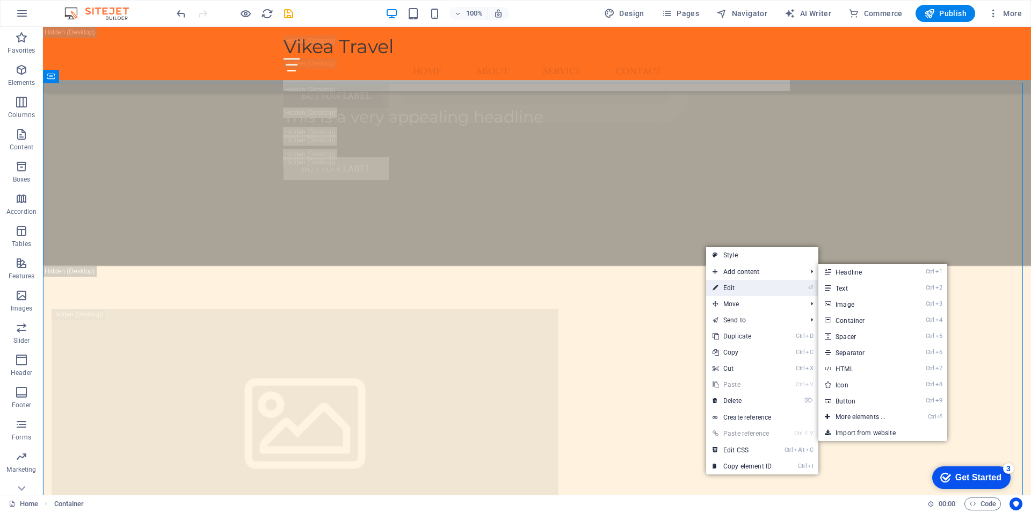
click at [741, 291] on link "⏎ Edit" at bounding box center [742, 288] width 72 height 16
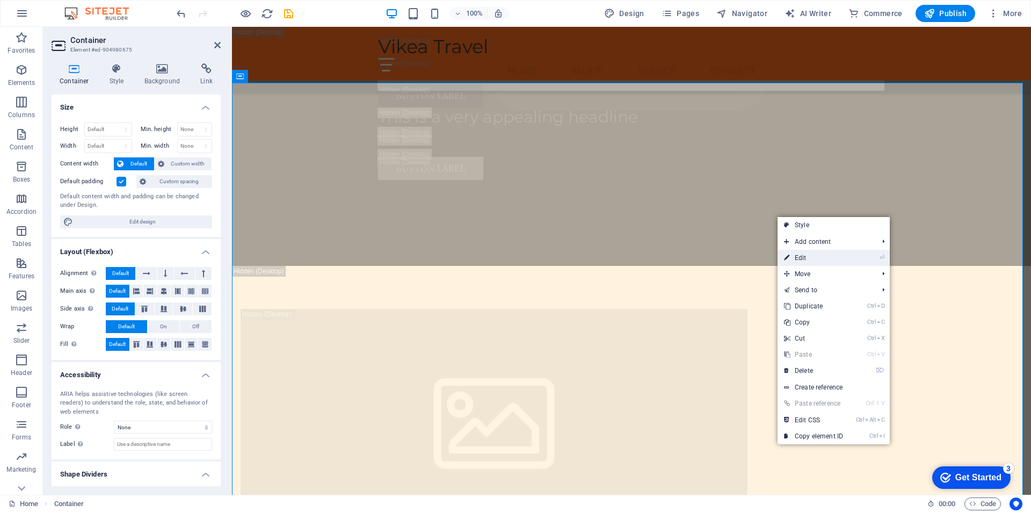
click at [807, 256] on link "⏎ Edit" at bounding box center [813, 258] width 72 height 16
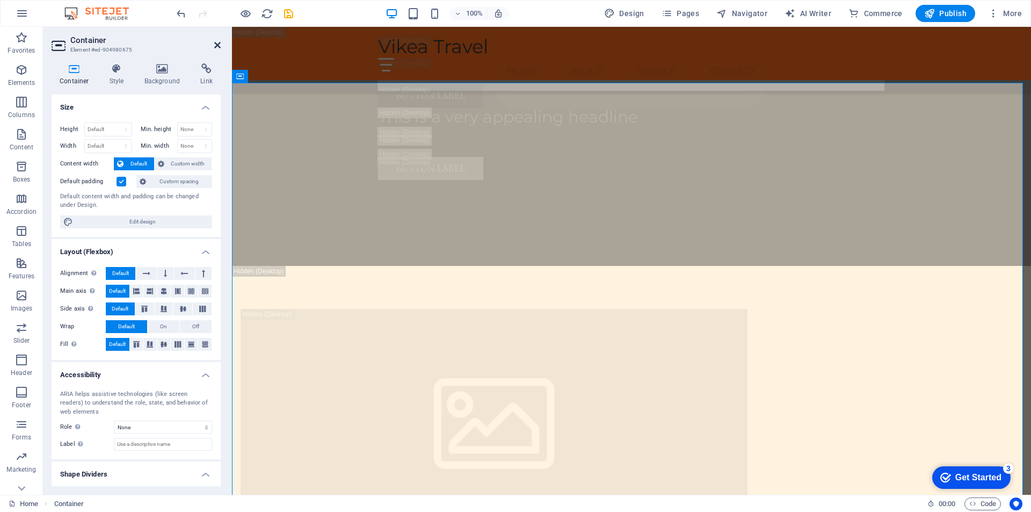
click at [218, 46] on icon at bounding box center [217, 45] width 6 height 9
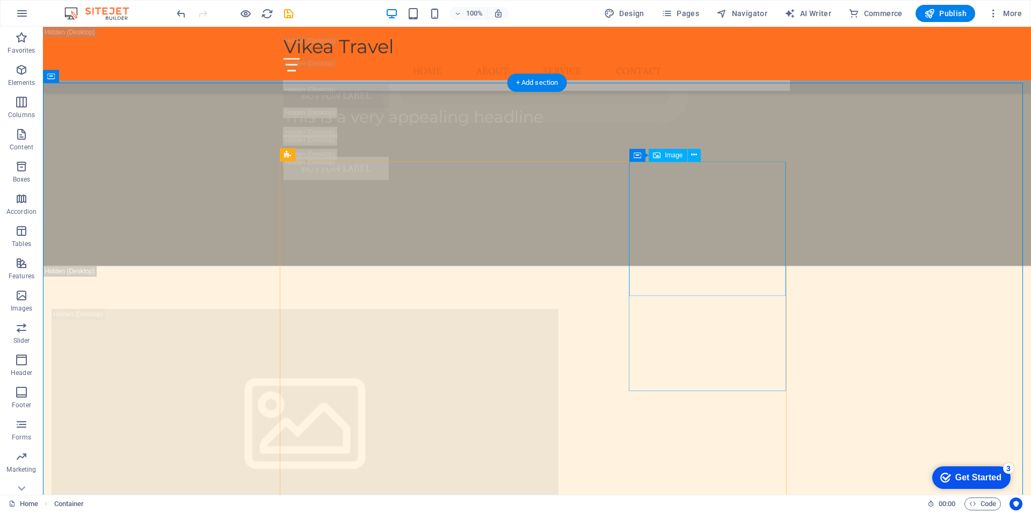
select select "vw"
select select "px"
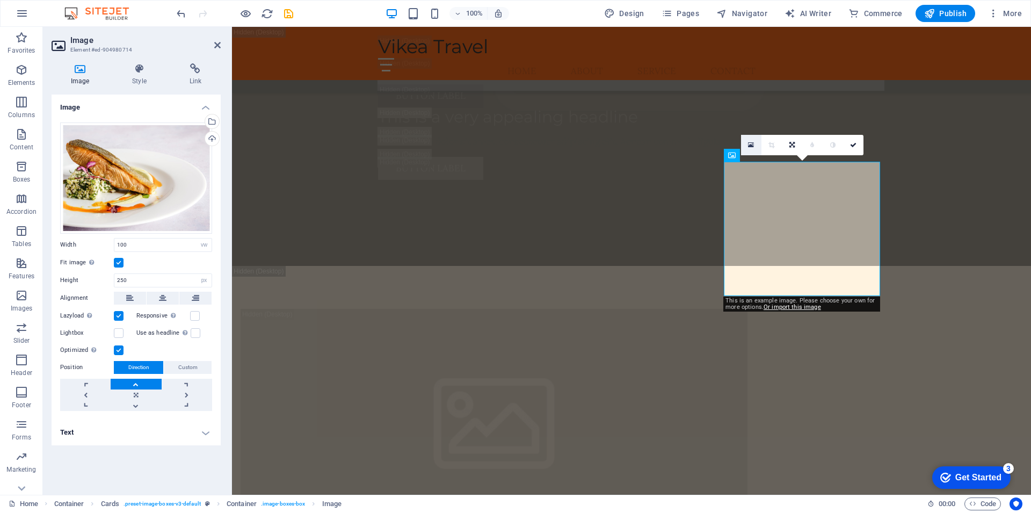
click at [750, 140] on link at bounding box center [751, 145] width 20 height 20
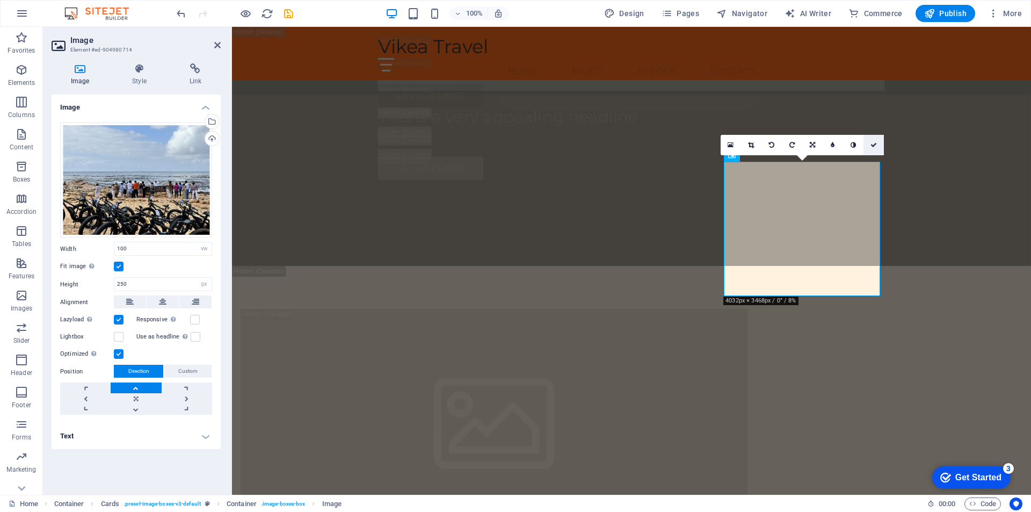
drag, startPoint x: 877, startPoint y: 142, endPoint x: 834, endPoint y: 116, distance: 50.1
click at [877, 142] on link at bounding box center [873, 145] width 20 height 20
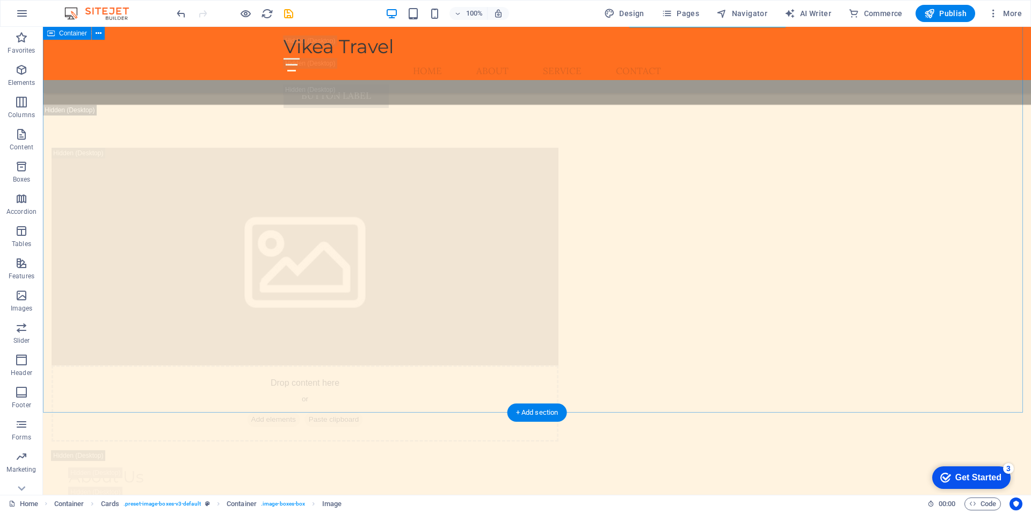
scroll to position [4092, 0]
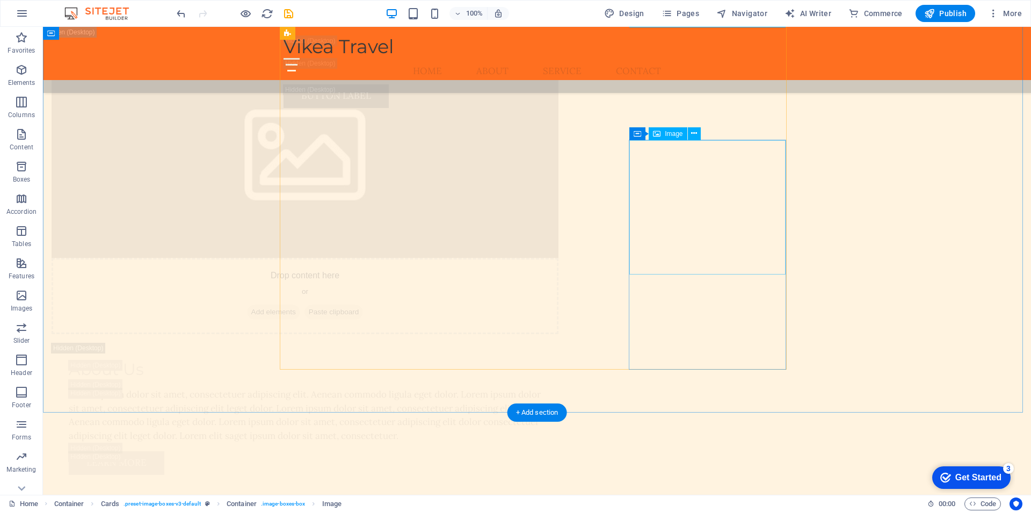
select select "vw"
select select "px"
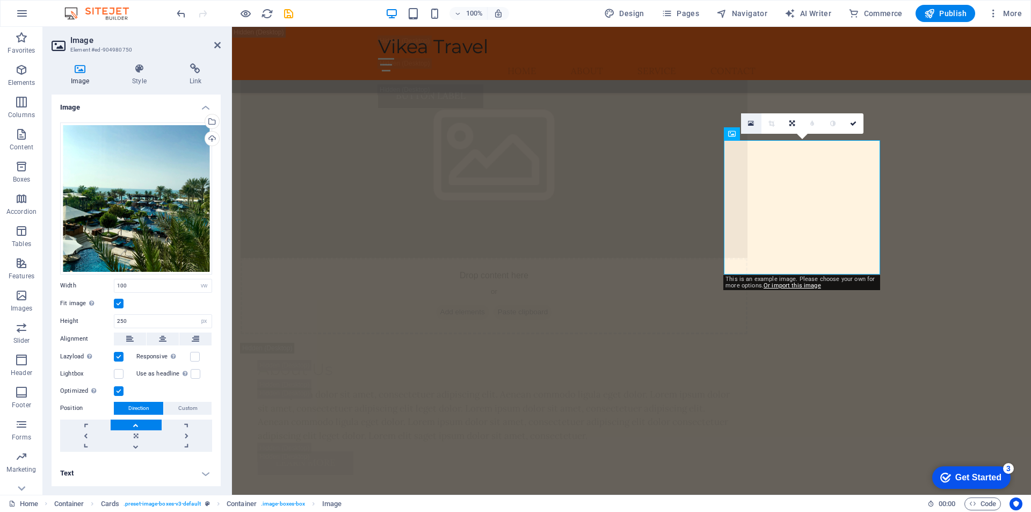
click at [750, 122] on icon at bounding box center [751, 124] width 6 height 8
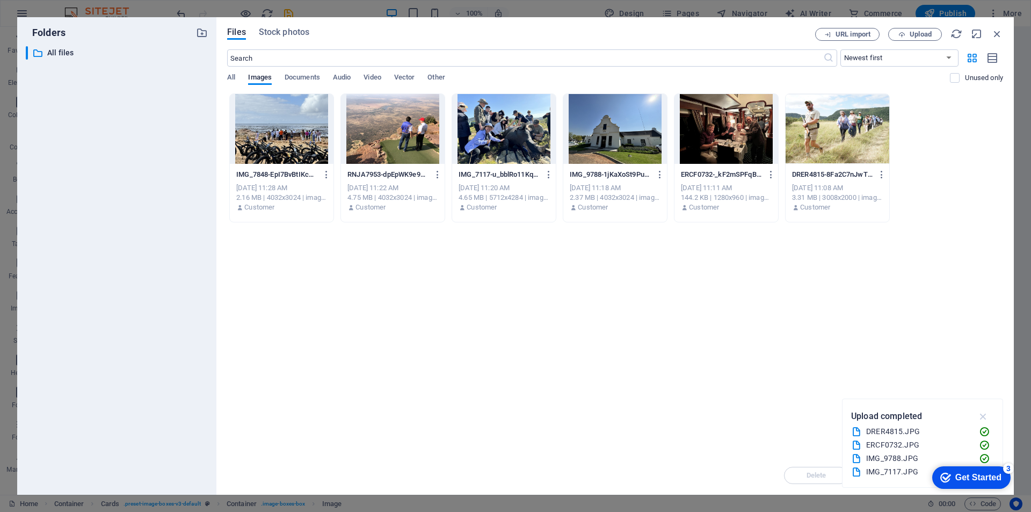
click at [982, 415] on icon "button" at bounding box center [983, 416] width 12 height 12
click at [995, 29] on icon "button" at bounding box center [997, 34] width 12 height 12
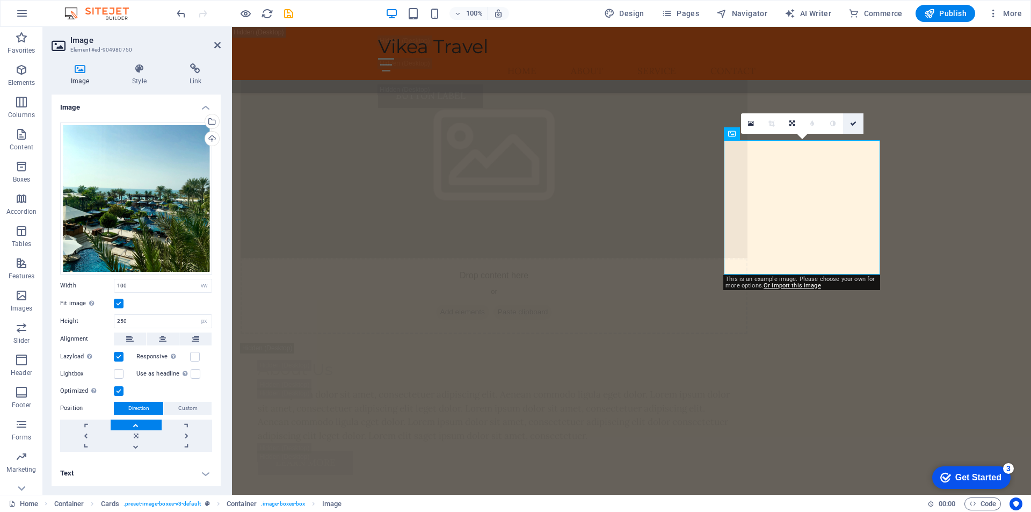
drag, startPoint x: 853, startPoint y: 122, endPoint x: 199, endPoint y: 16, distance: 663.5
click at [853, 122] on icon at bounding box center [853, 123] width 6 height 6
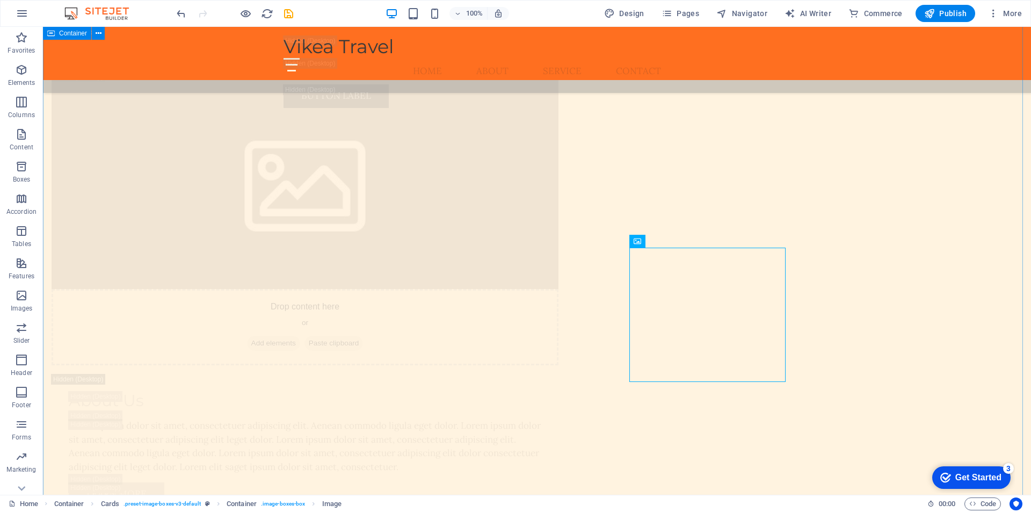
scroll to position [3930, 0]
